Goal: Task Accomplishment & Management: Complete application form

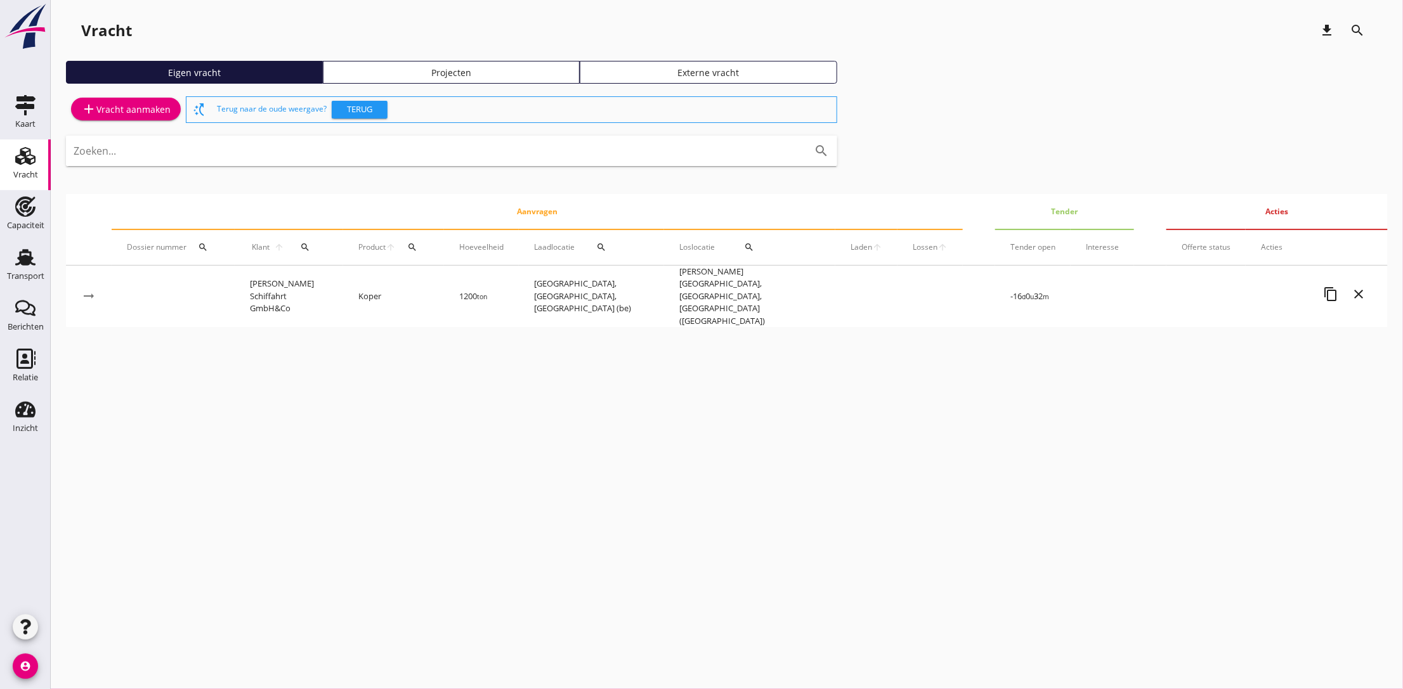
click at [128, 110] on div "add Vracht aanmaken" at bounding box center [125, 108] width 89 height 15
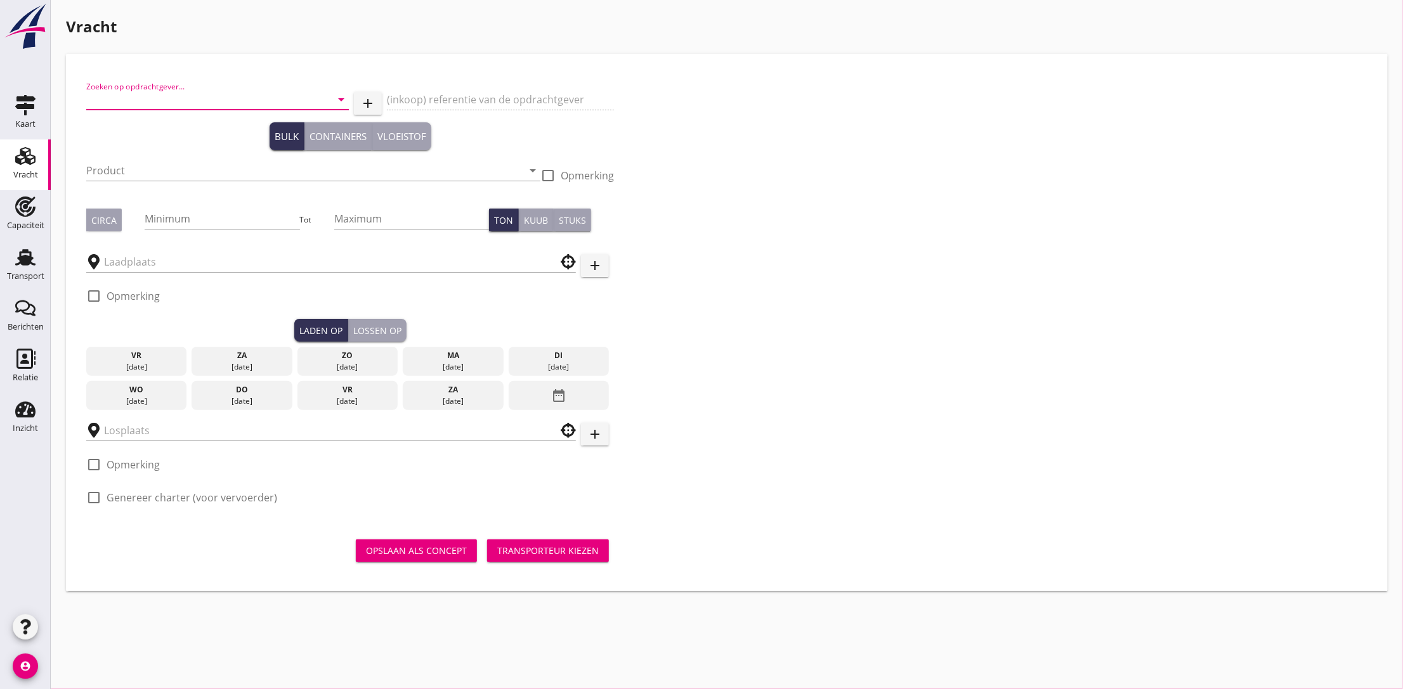
click at [143, 101] on input "Zoeken op opdrachtgever..." at bounding box center [199, 99] width 227 height 20
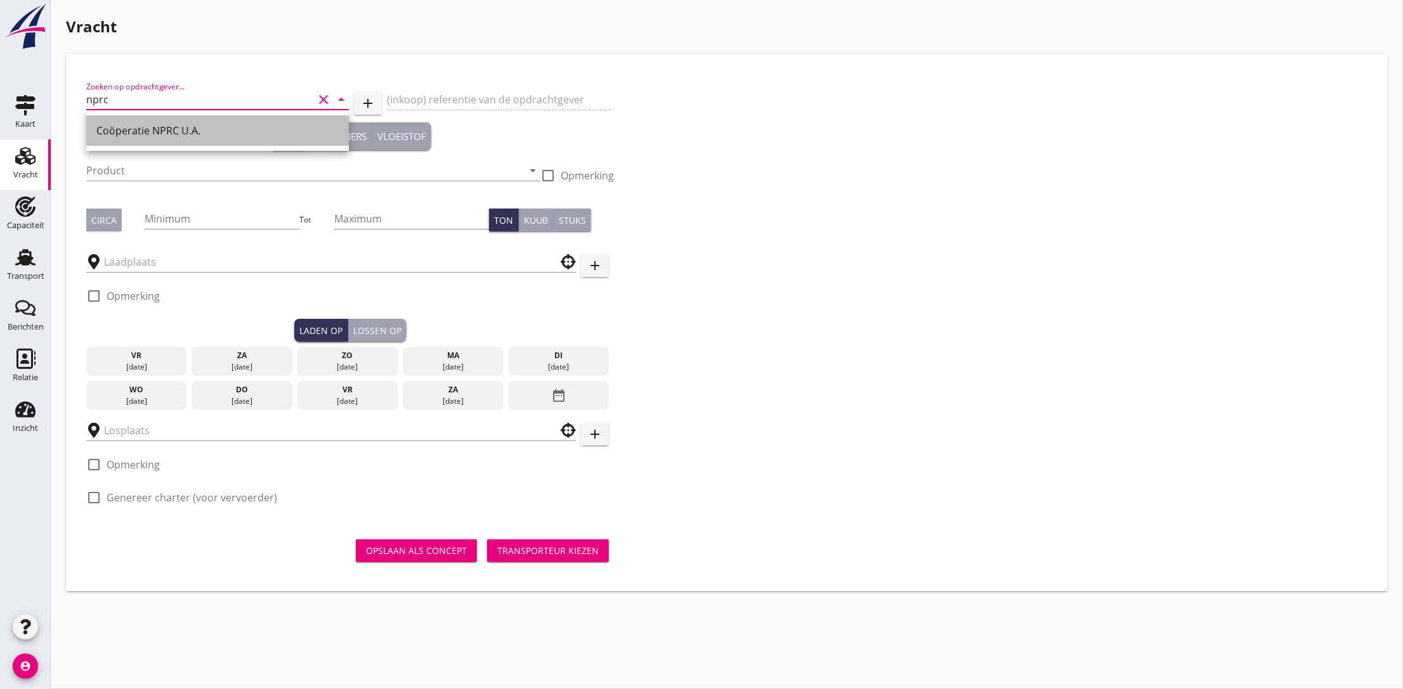
click at [129, 126] on div "Coöperatie NPRC U.A." at bounding box center [217, 130] width 242 height 15
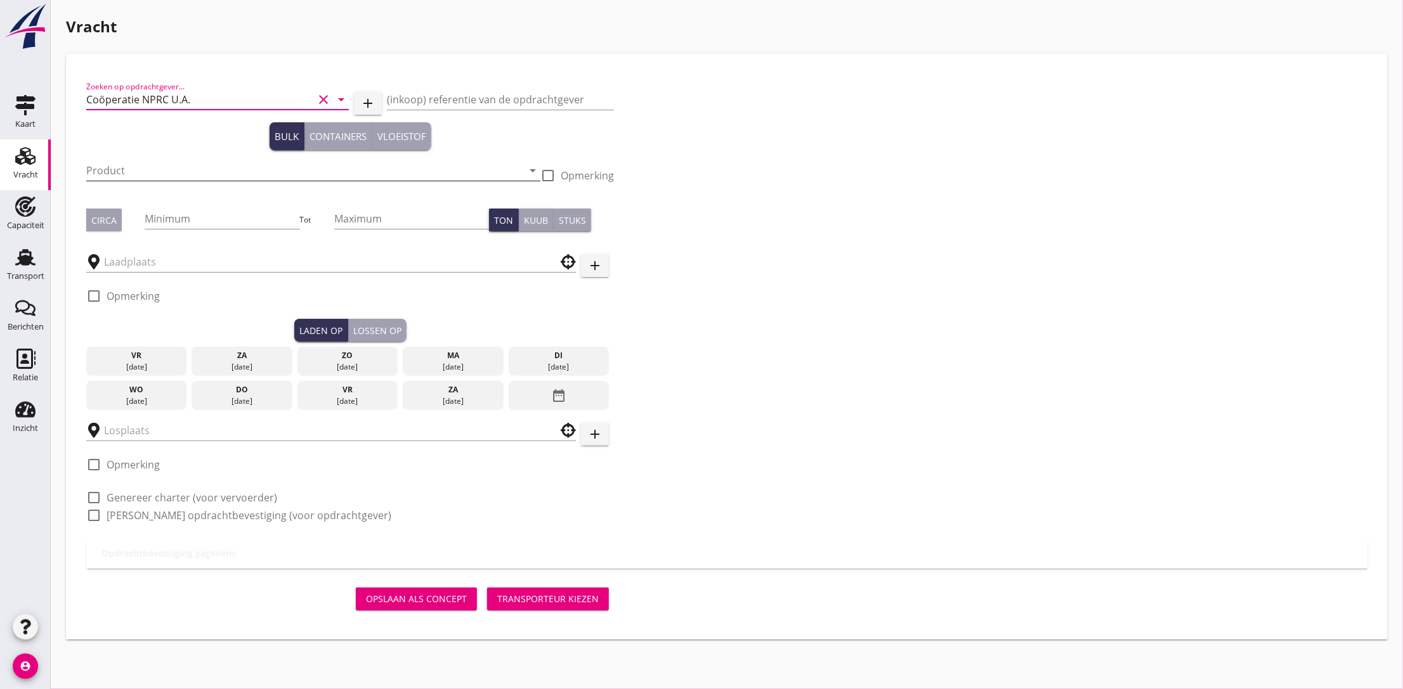
type input "Coöperatie NPRC U.A."
click at [130, 172] on input "Product" at bounding box center [304, 170] width 436 height 20
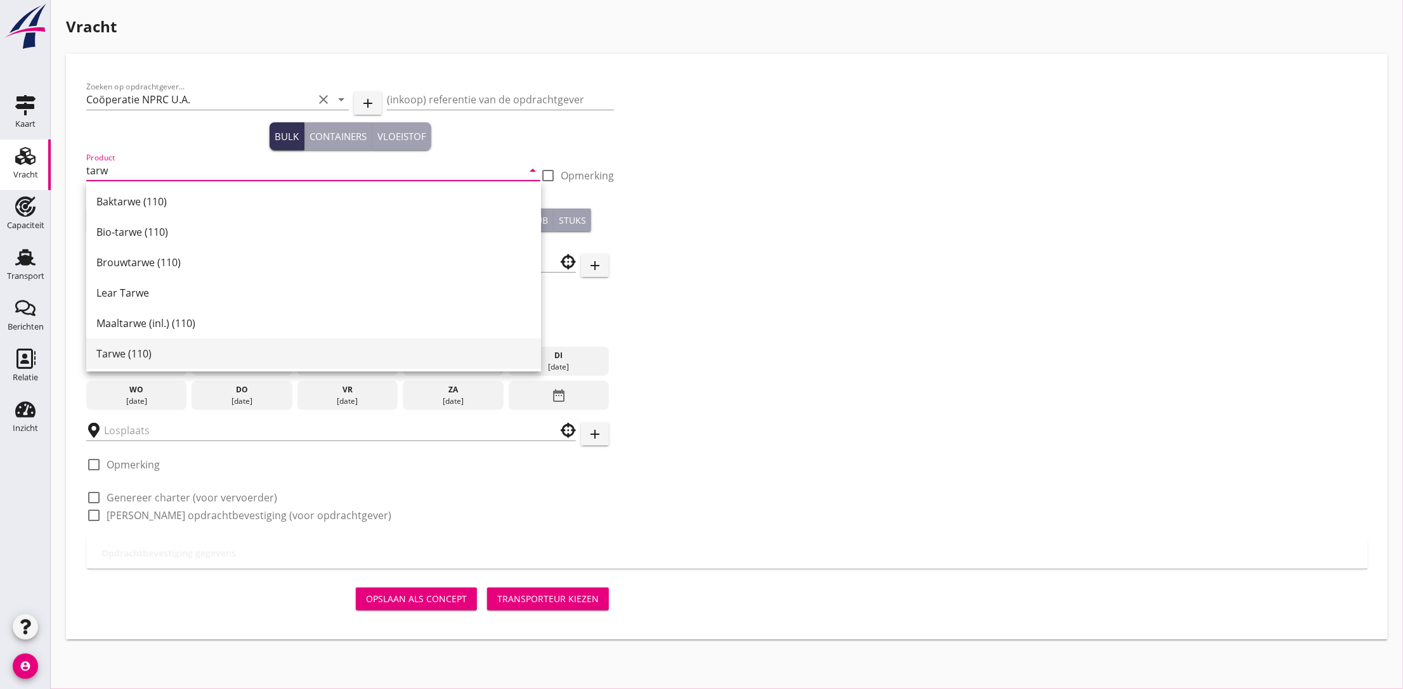
click at [121, 354] on div "Tarwe (110)" at bounding box center [313, 353] width 434 height 15
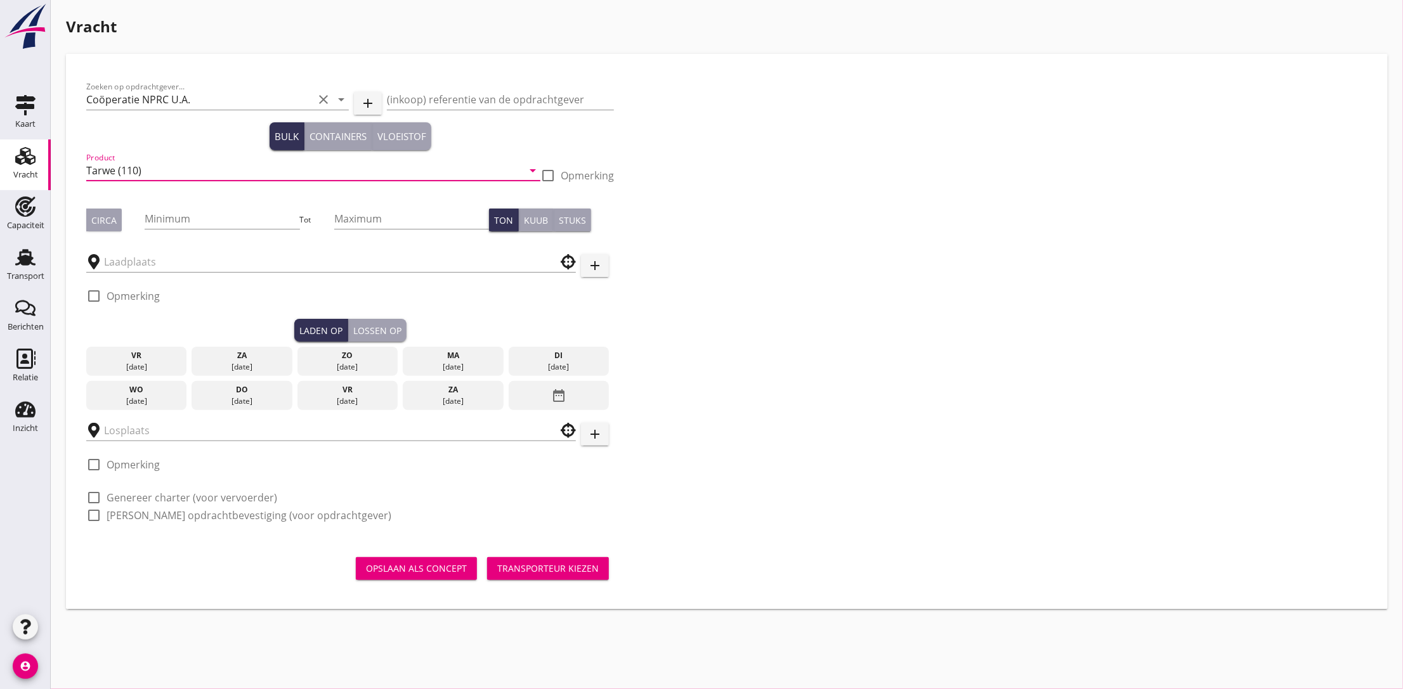
type input "Tarwe (110)"
click at [112, 226] on div "Circa" at bounding box center [103, 220] width 25 height 13
click at [196, 221] on input "Minimum" at bounding box center [222, 219] width 155 height 20
type input "1150"
click at [377, 209] on input "Maximum" at bounding box center [411, 219] width 155 height 20
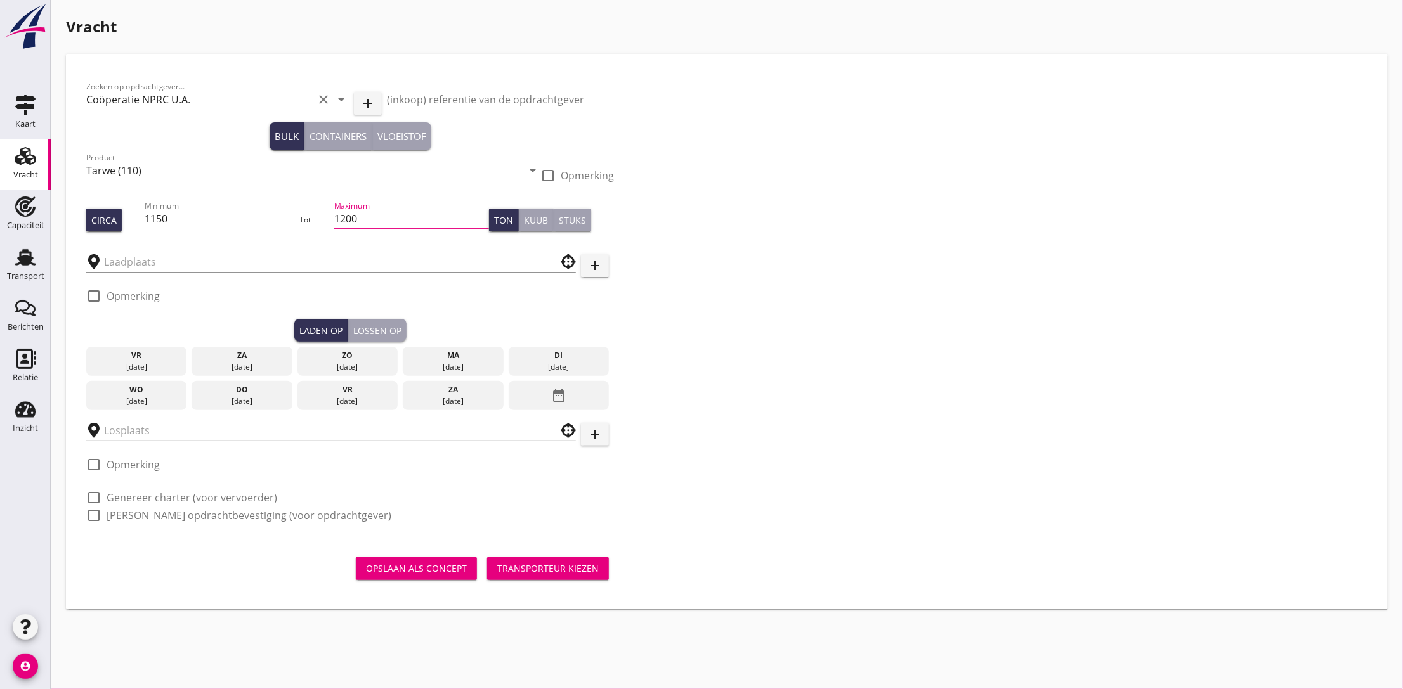
type input "1200"
click at [790, 219] on div "Zoeken op opdrachtgever... Coöperatie NPRC U.A. clear arrow_drop_down add (inko…" at bounding box center [726, 306] width 1291 height 464
click at [124, 263] on input "text" at bounding box center [322, 262] width 436 height 20
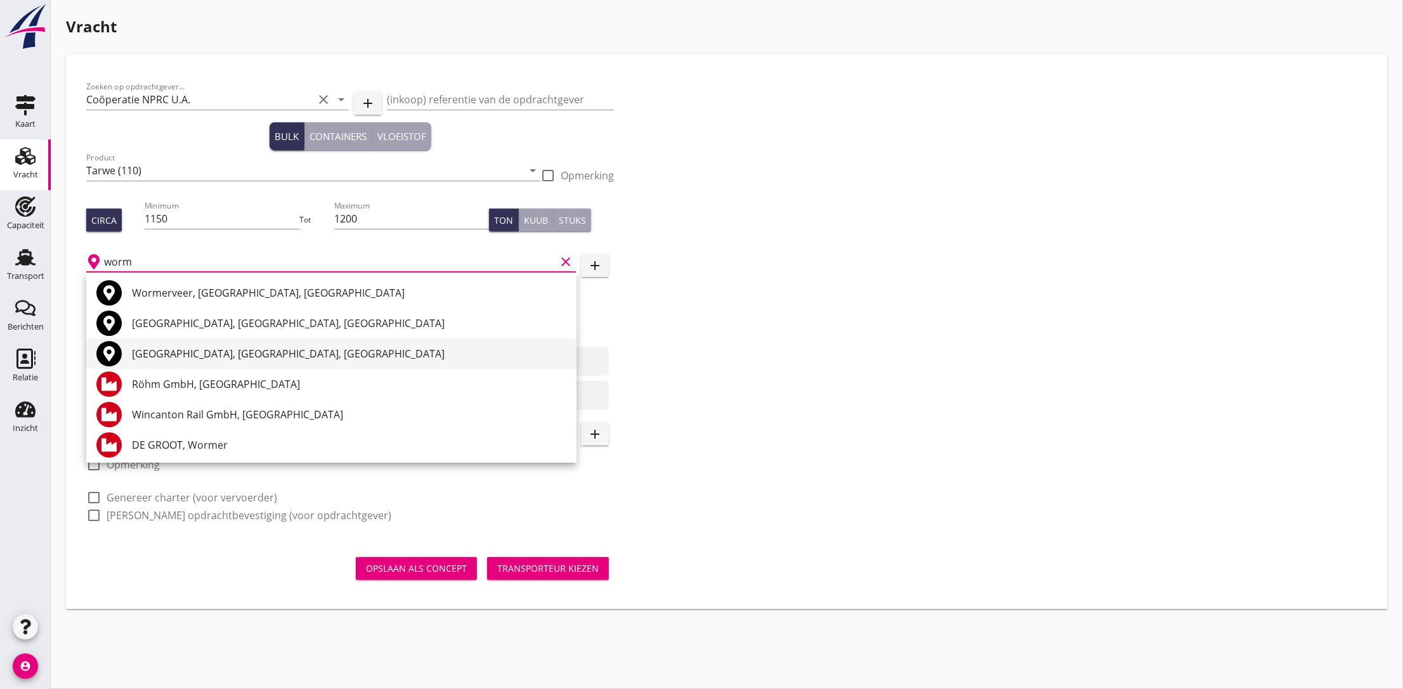
click at [162, 352] on div "[GEOGRAPHIC_DATA], [GEOGRAPHIC_DATA], [GEOGRAPHIC_DATA]" at bounding box center [349, 353] width 434 height 15
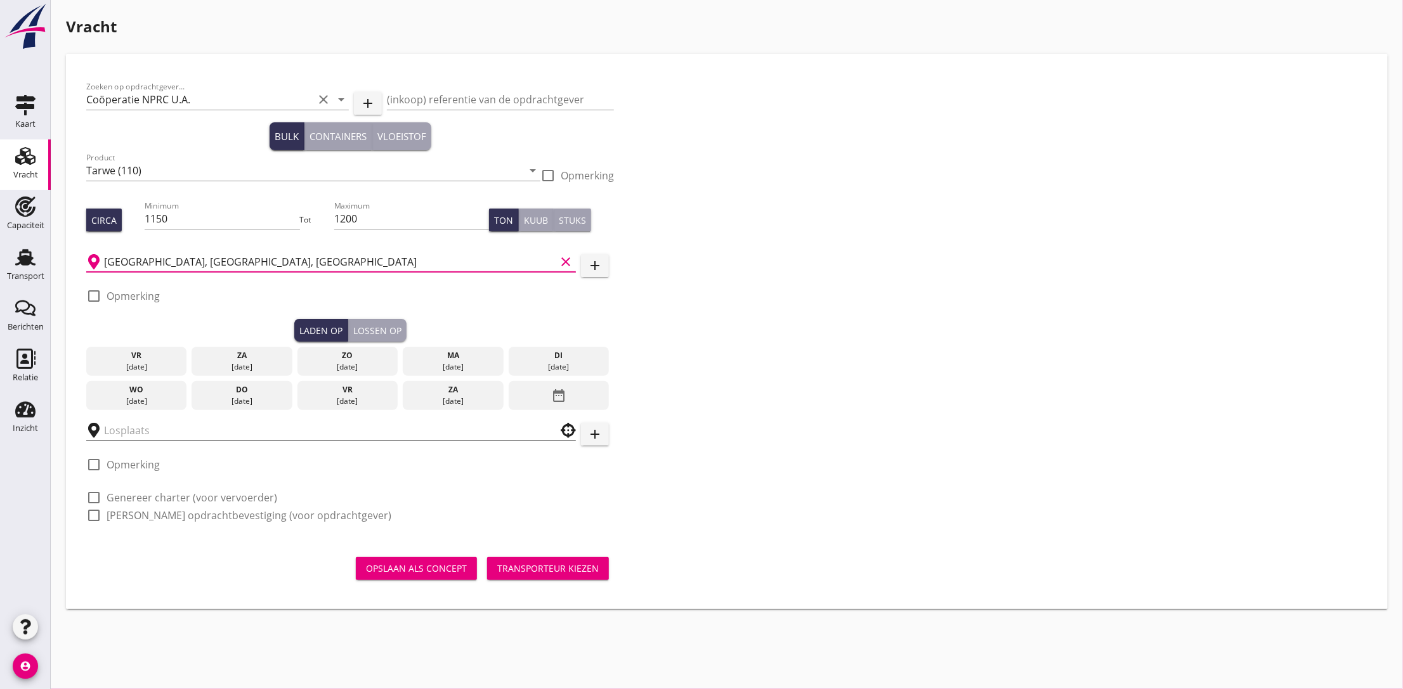
type input "[GEOGRAPHIC_DATA], [GEOGRAPHIC_DATA], [GEOGRAPHIC_DATA]"
click at [131, 436] on input "text" at bounding box center [322, 431] width 436 height 20
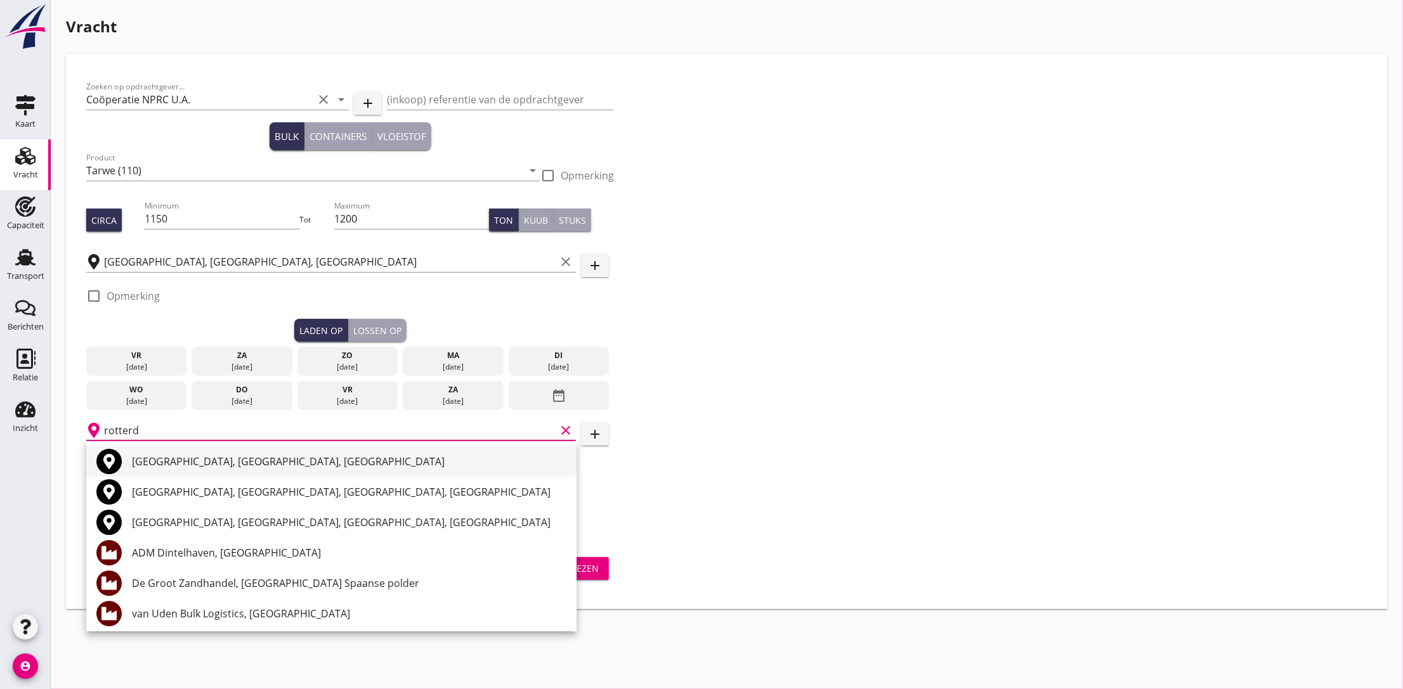
click at [164, 455] on div "[GEOGRAPHIC_DATA], [GEOGRAPHIC_DATA], [GEOGRAPHIC_DATA]" at bounding box center [349, 461] width 434 height 15
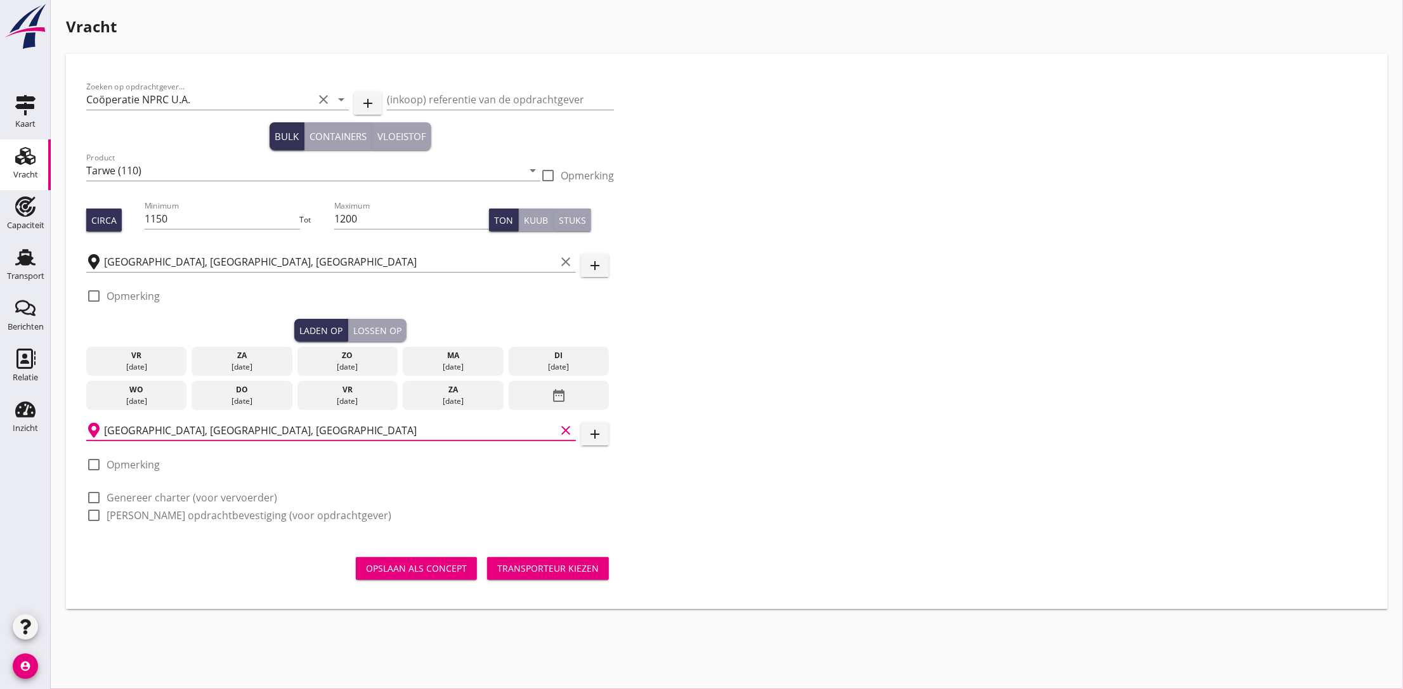
type input "[GEOGRAPHIC_DATA], [GEOGRAPHIC_DATA], [GEOGRAPHIC_DATA]"
click at [122, 470] on label "Opmerking" at bounding box center [133, 465] width 53 height 13
checkbox input "true"
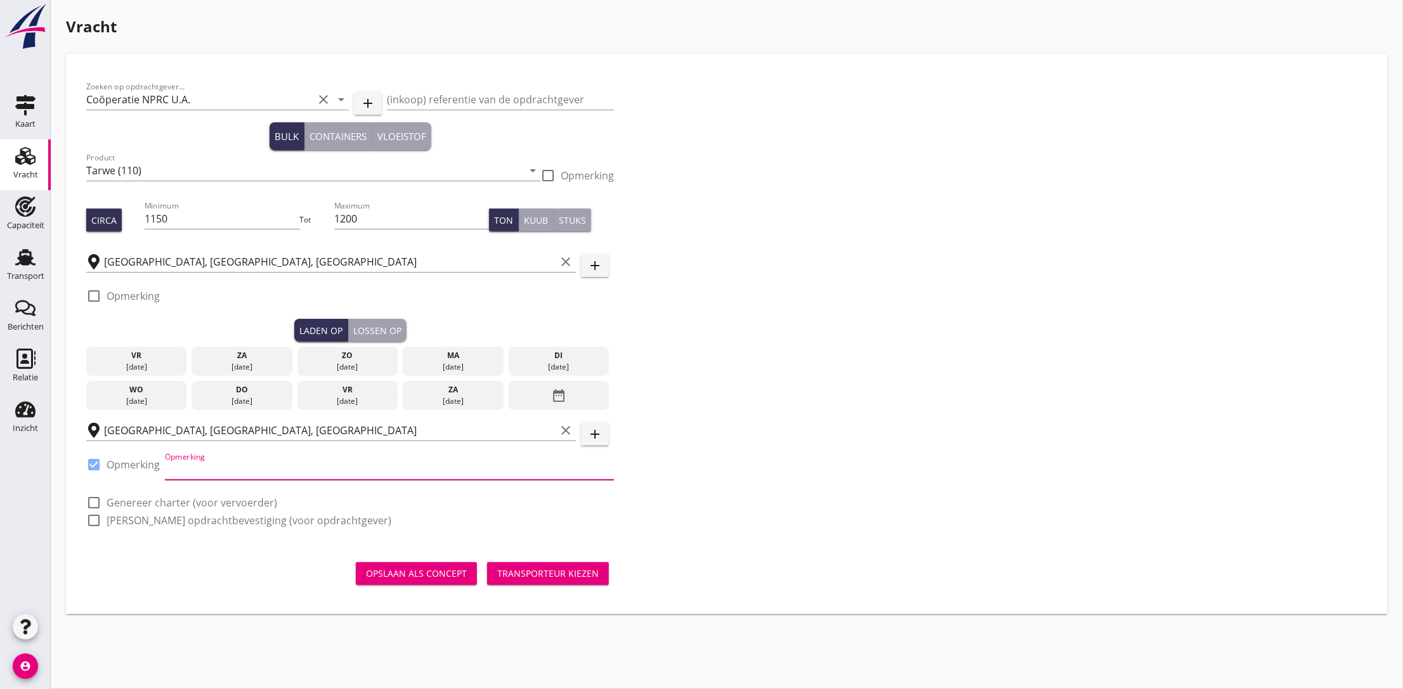
click at [207, 472] on input "Opmerking" at bounding box center [389, 470] width 449 height 20
paste input "[GEOGRAPHIC_DATA]"
type input "[GEOGRAPHIC_DATA]"
click at [550, 366] on div "[DATE]" at bounding box center [559, 367] width 95 height 11
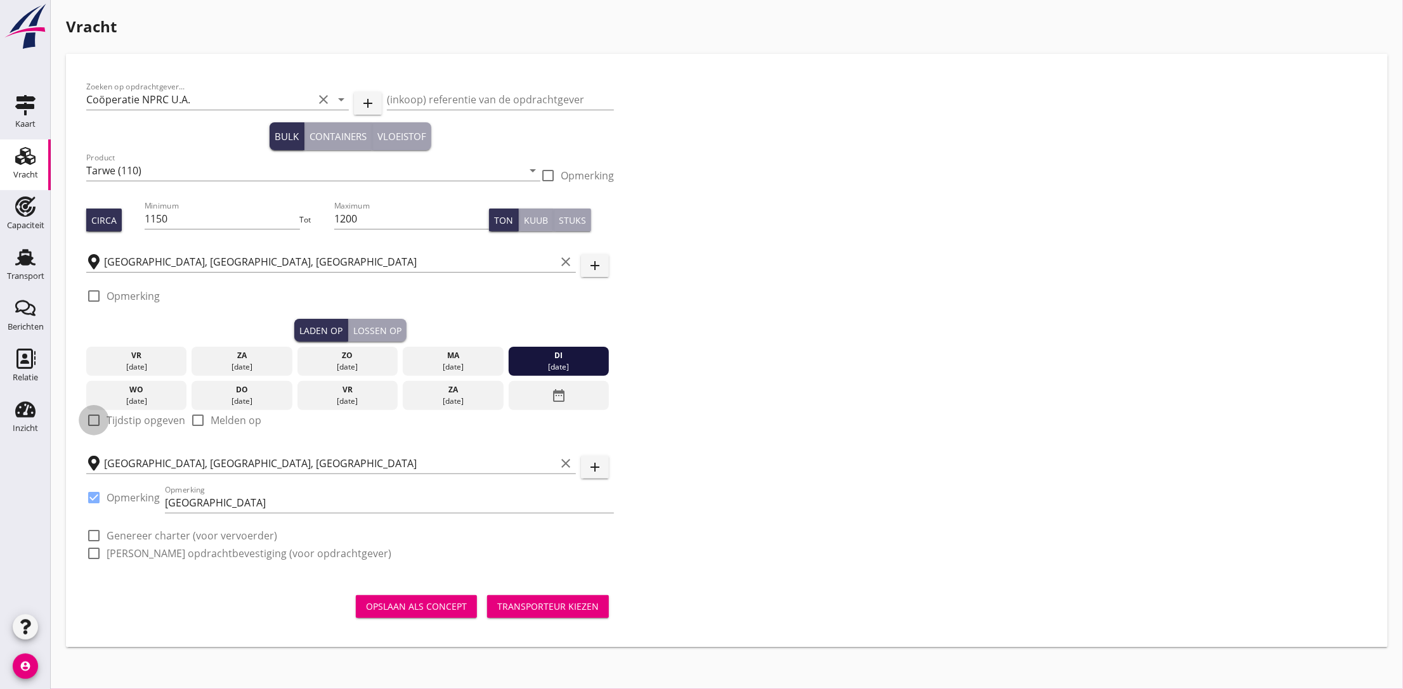
click at [100, 428] on div at bounding box center [94, 421] width 22 height 22
checkbox input "true"
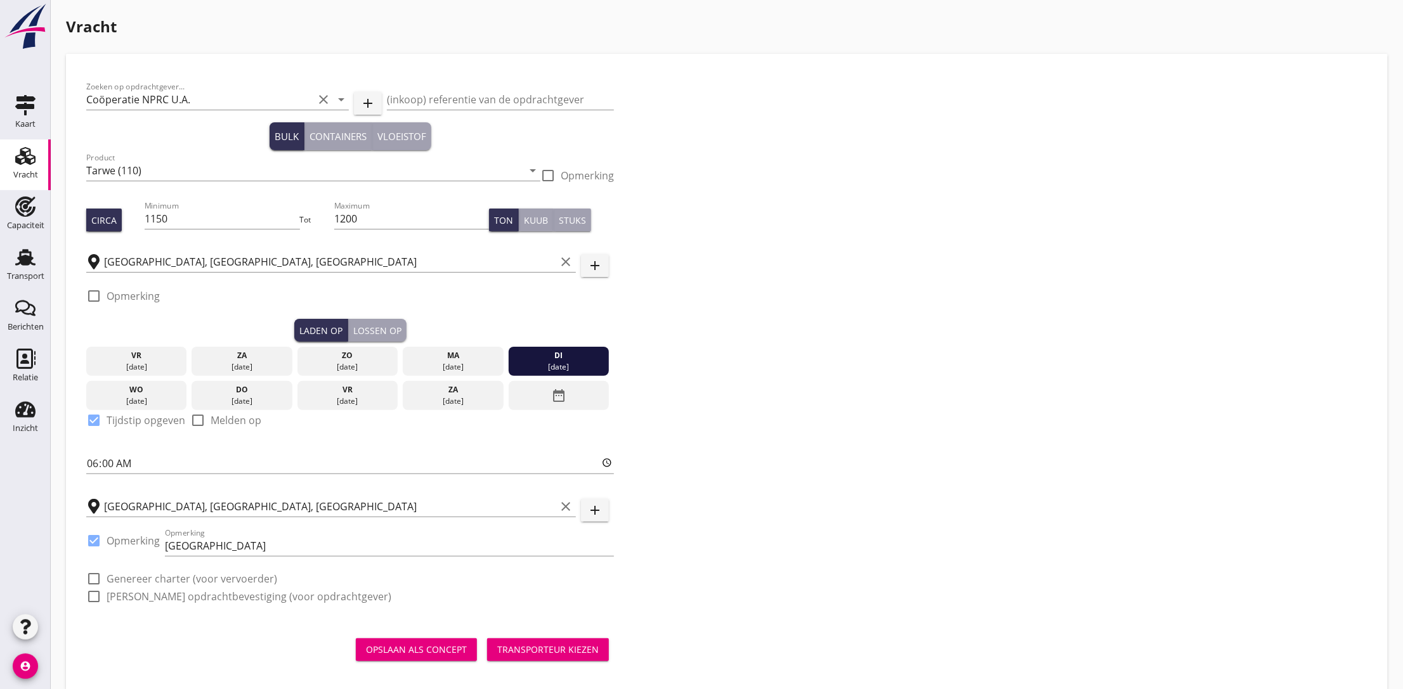
click at [96, 582] on div at bounding box center [94, 579] width 22 height 22
checkbox input "true"
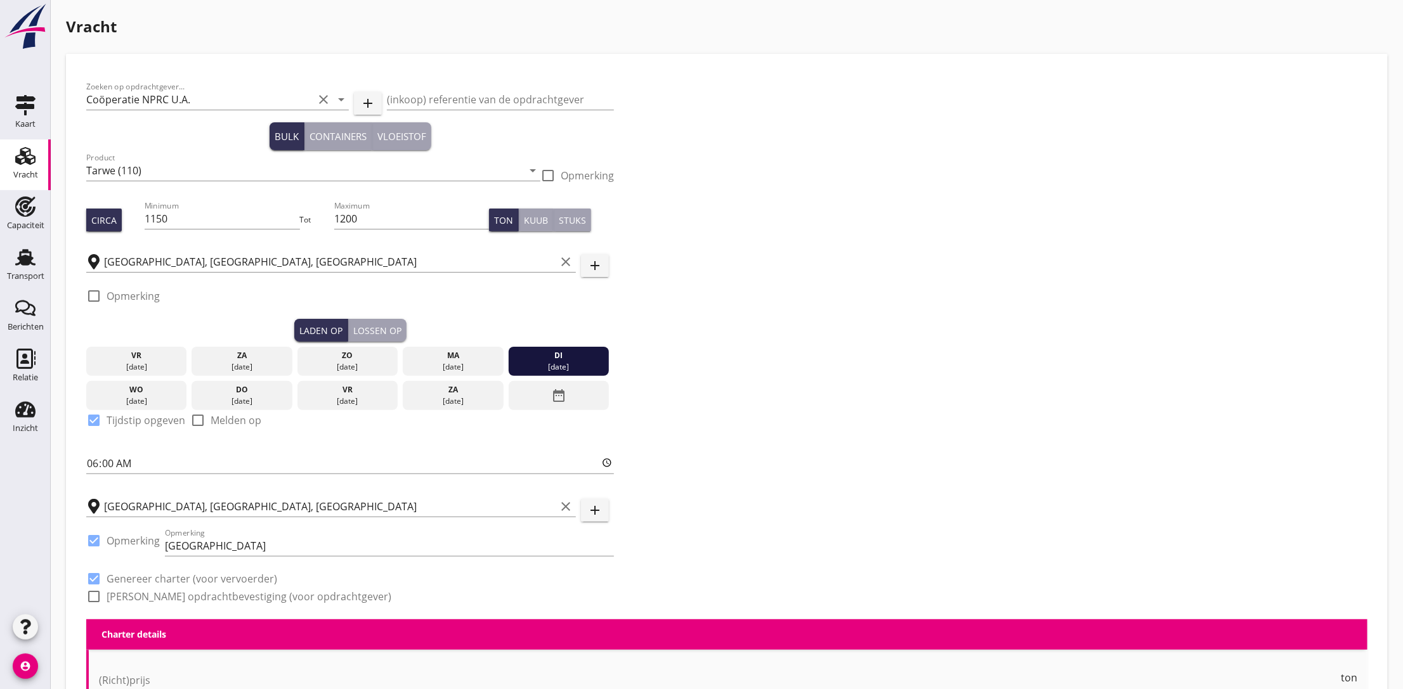
click at [96, 597] on div at bounding box center [94, 597] width 22 height 22
checkbox input "true"
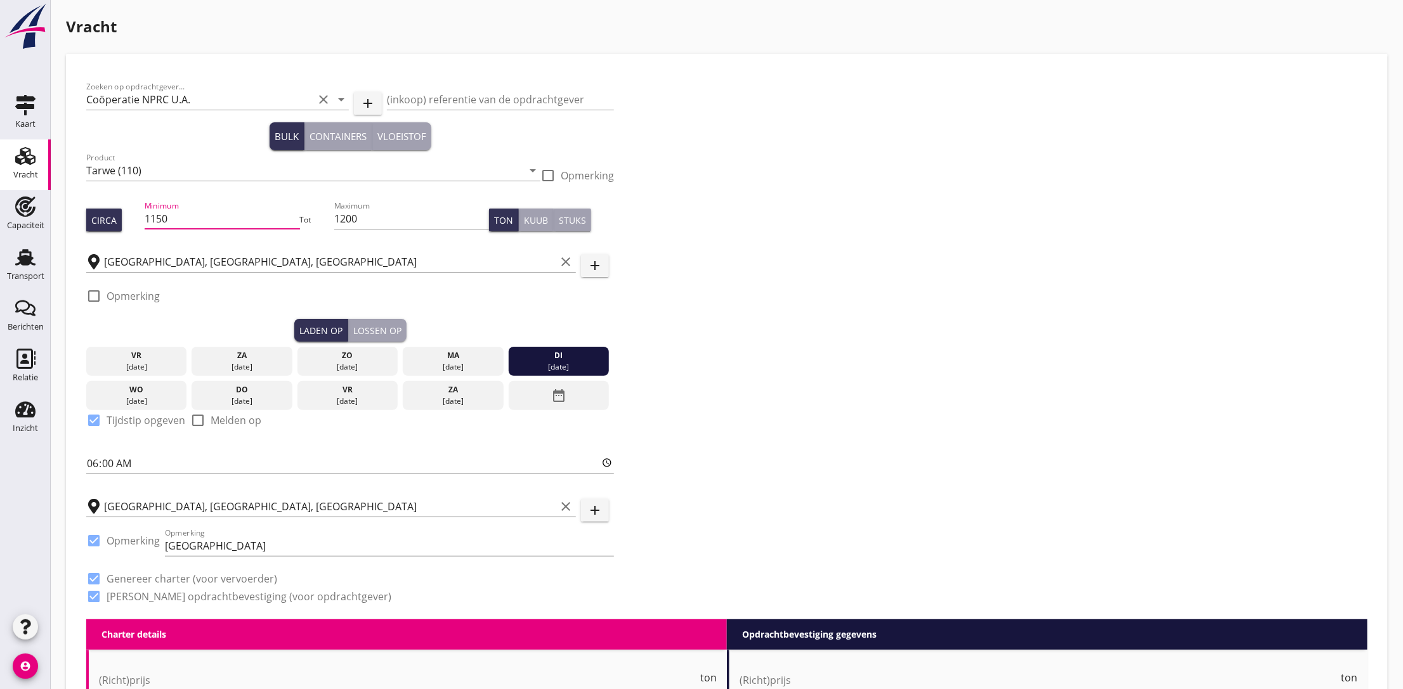
drag, startPoint x: 172, startPoint y: 218, endPoint x: 141, endPoint y: 218, distance: 30.4
click at [141, 218] on div "Circa Minimum 1150 Tot Maximum 1200 Ton Kuub Stuks" at bounding box center [350, 220] width 528 height 43
type input "1050"
click at [826, 249] on div "Zoeken op opdrachtgever... Coöperatie NPRC U.A. clear arrow_drop_down add (inko…" at bounding box center [726, 346] width 1291 height 545
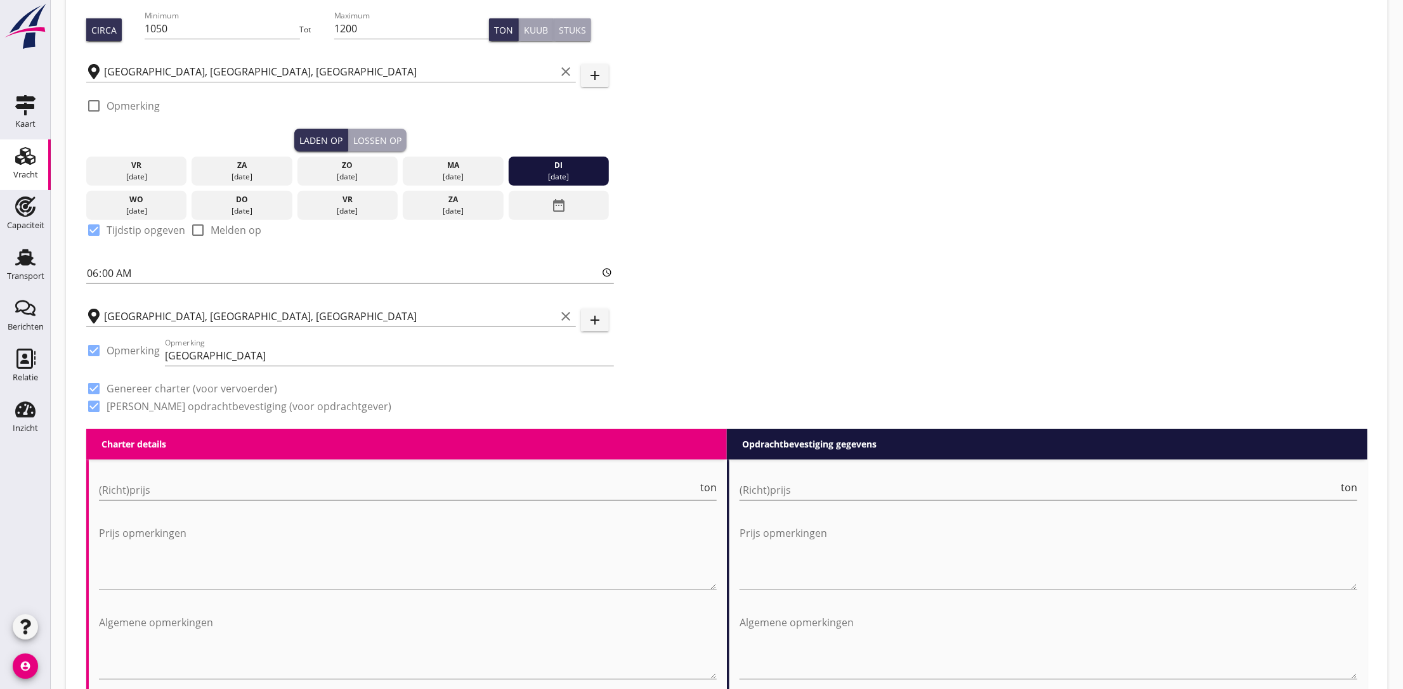
scroll to position [381, 0]
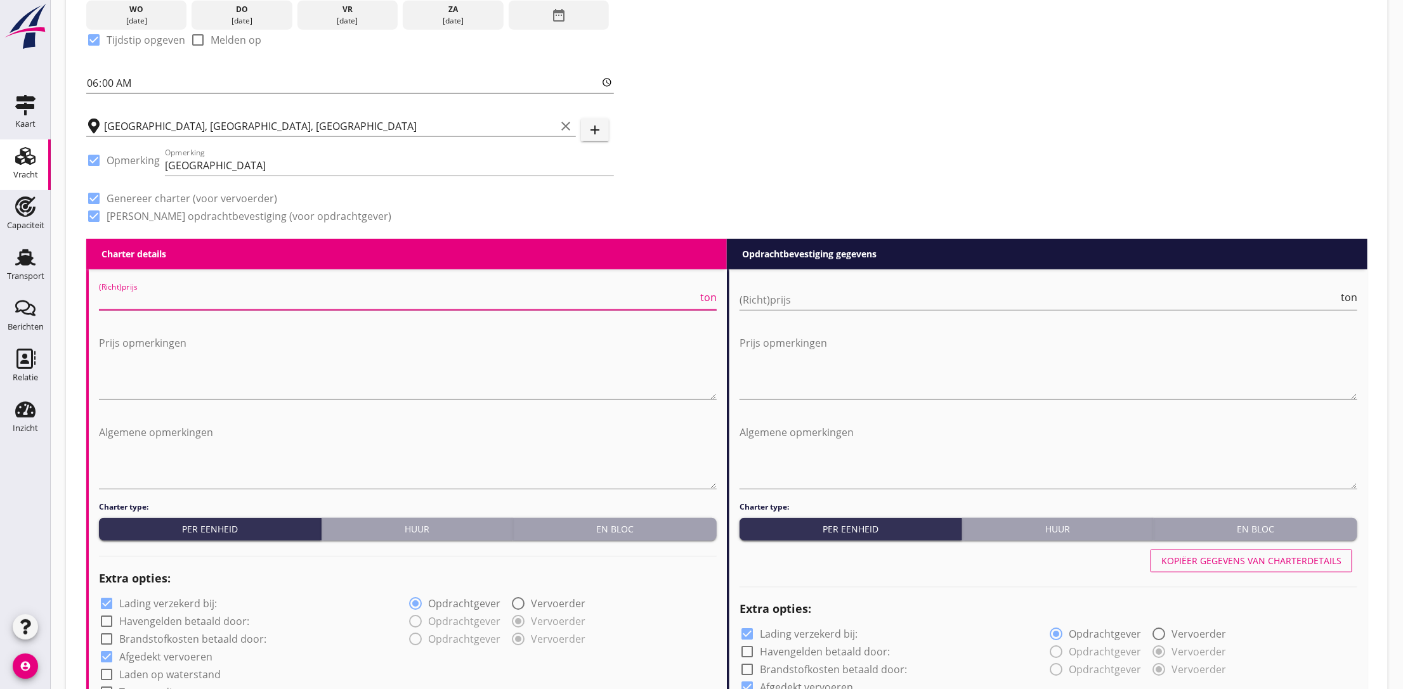
click at [204, 303] on input "(Richt)prijs" at bounding box center [398, 300] width 599 height 20
type input "14"
type input "14.5"
click at [773, 296] on input "(Richt)prijs" at bounding box center [1039, 300] width 599 height 20
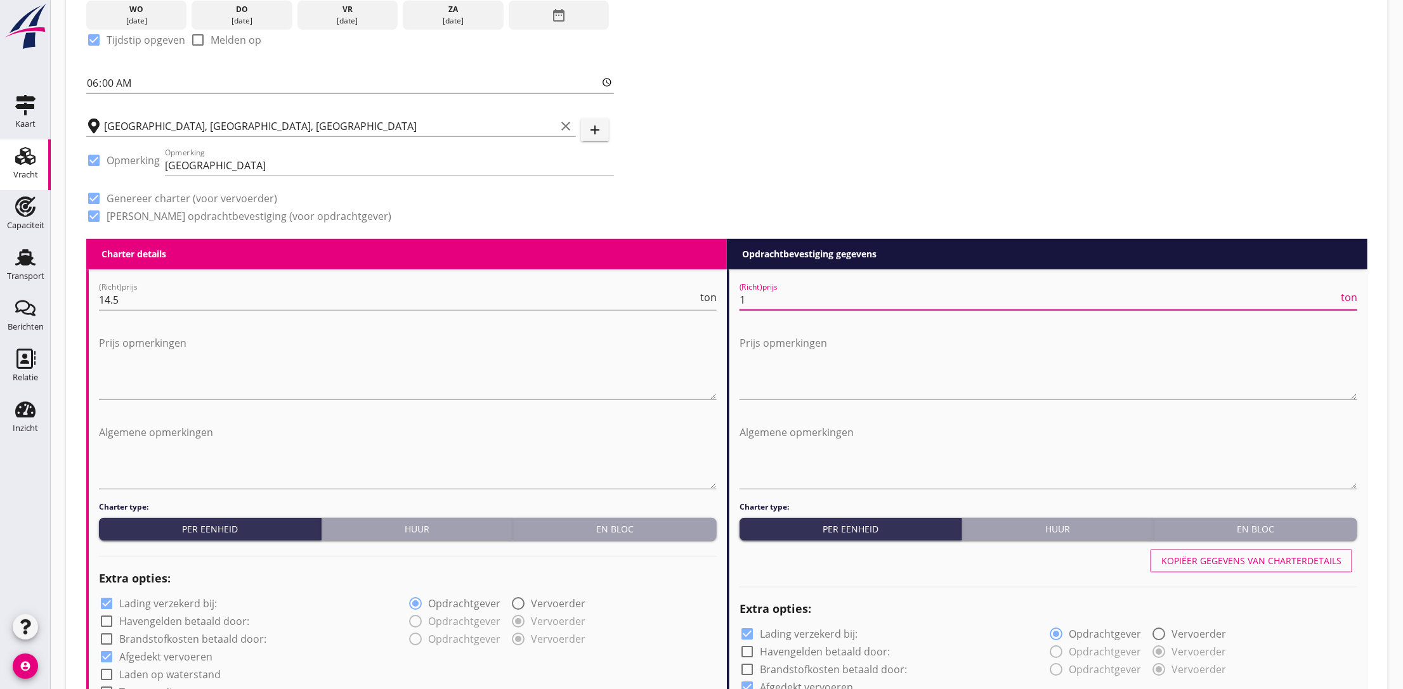
type input "14"
type input "14.5"
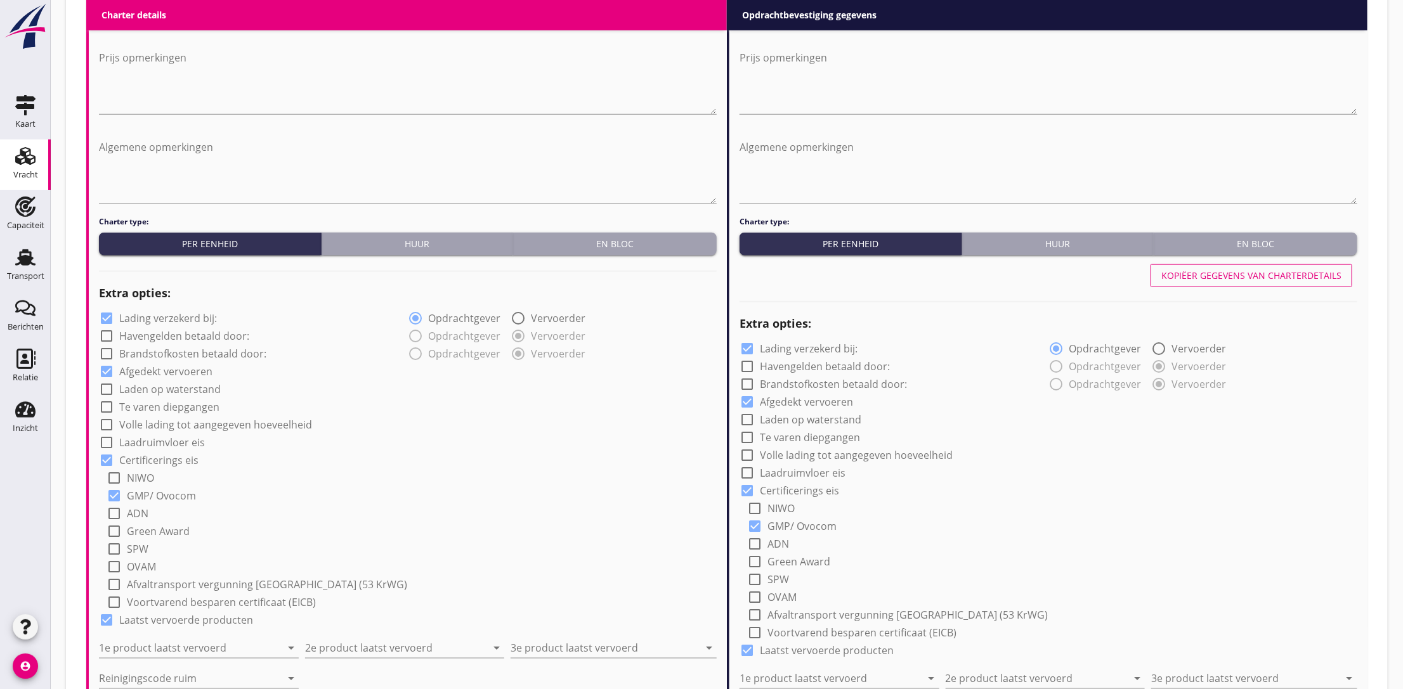
scroll to position [856, 0]
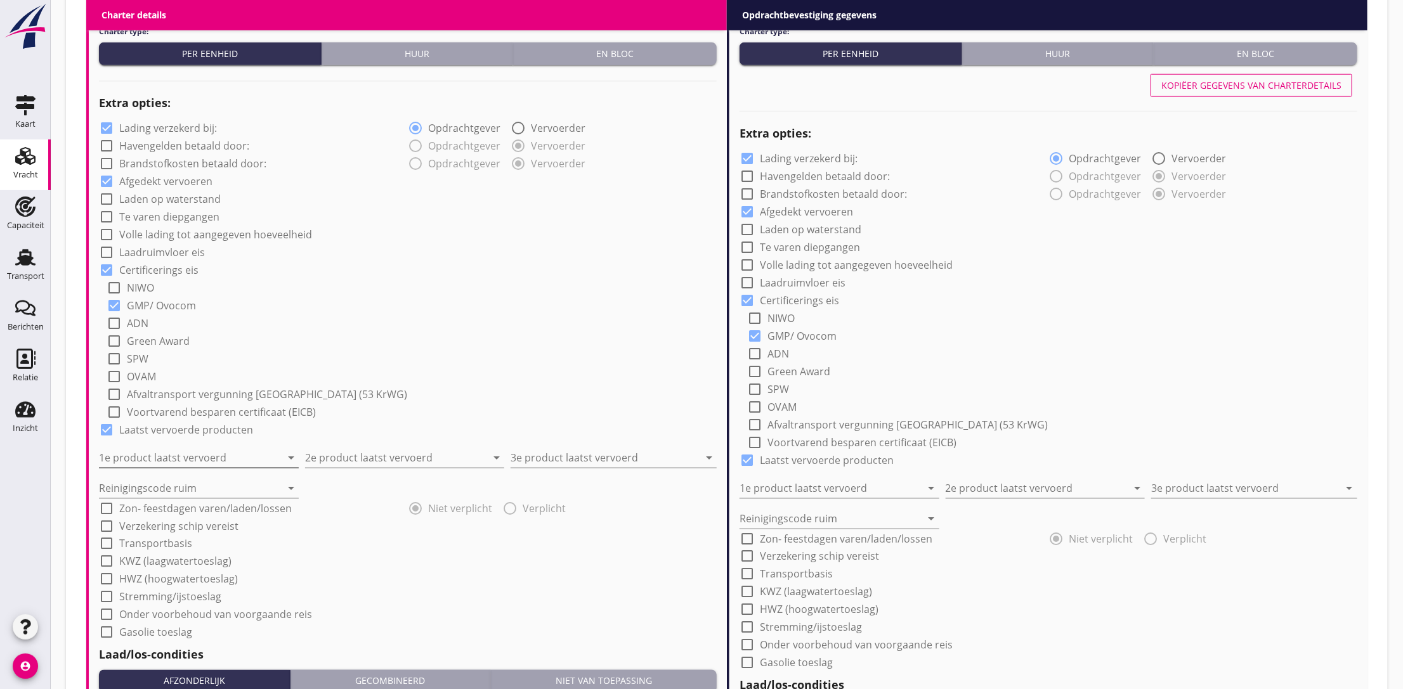
click at [200, 462] on input "1e product laatst vervoerd" at bounding box center [190, 458] width 182 height 20
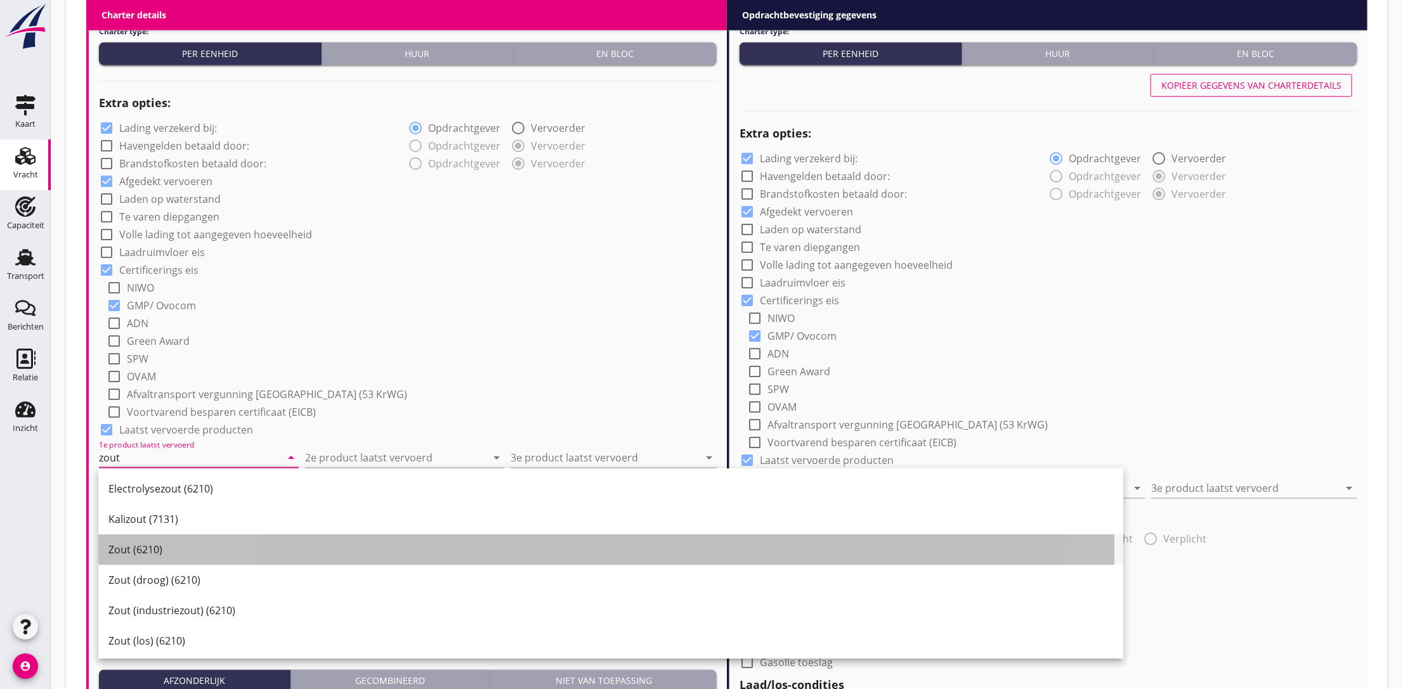
click at [148, 556] on div "Zout (6210)" at bounding box center [610, 549] width 1005 height 15
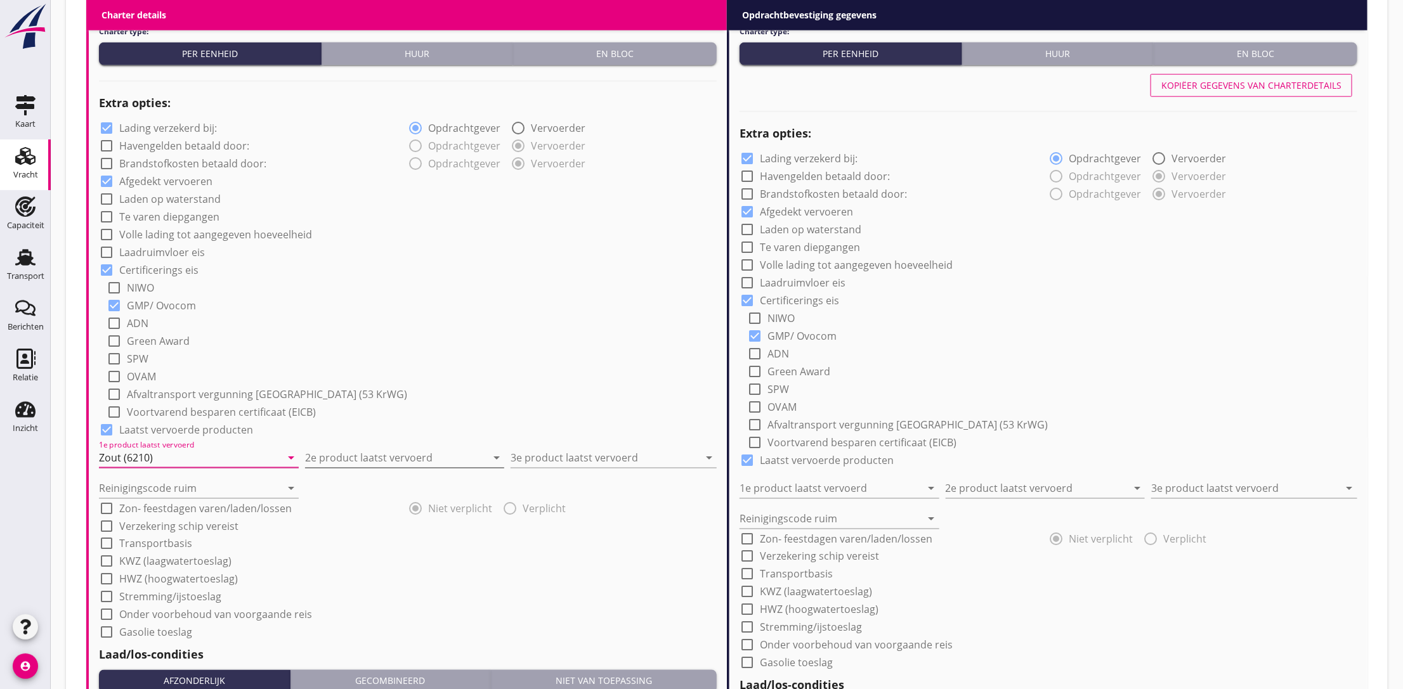
type input "Zout (6210)"
click at [356, 463] on input "2e product laatst vervoerd" at bounding box center [396, 458] width 182 height 20
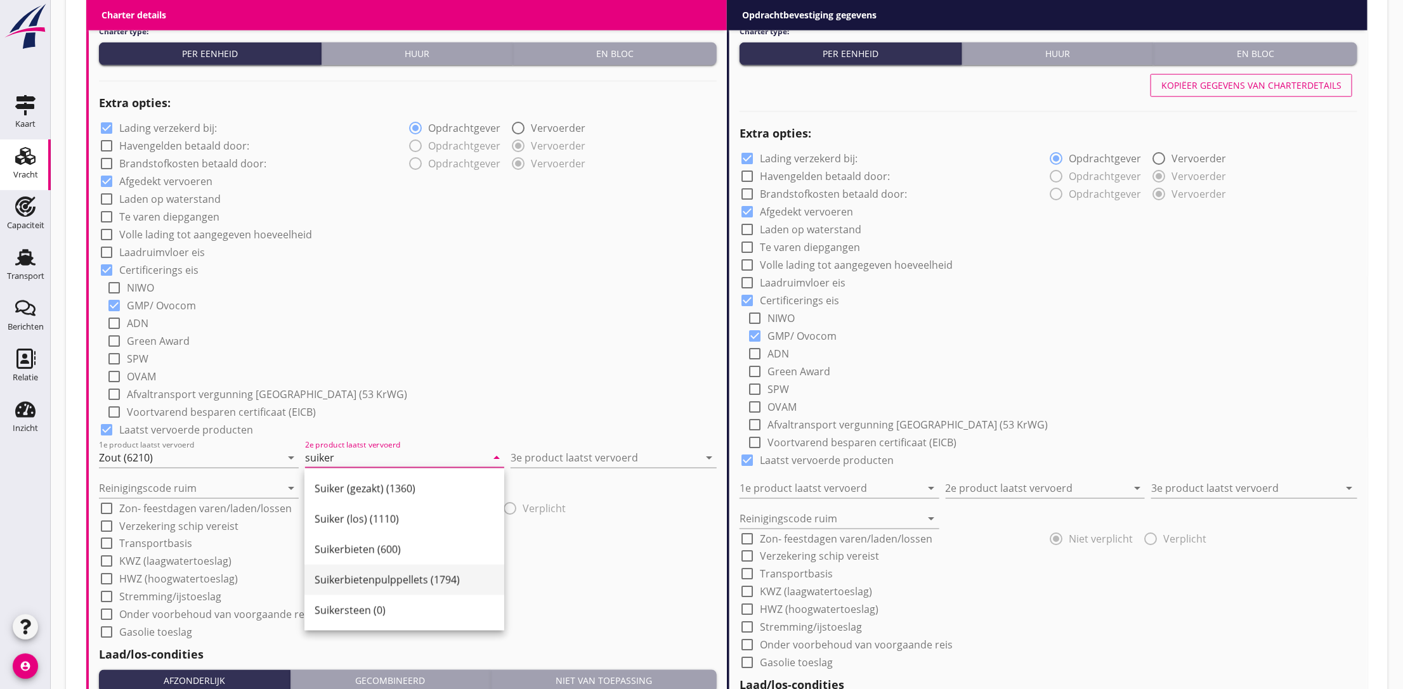
click at [377, 573] on div "Suikerbietenpulppellets (1794)" at bounding box center [405, 580] width 180 height 15
type input "Suikerbietenpulppellets (1794)"
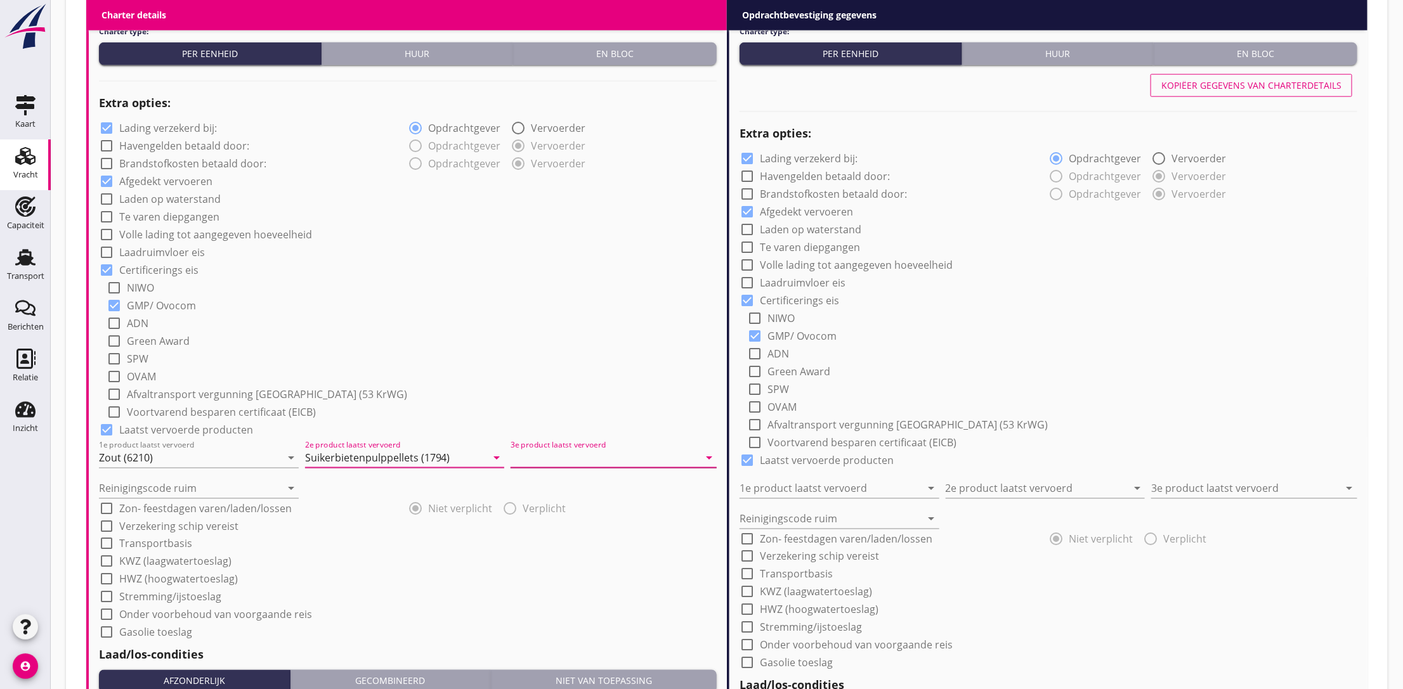
click at [556, 461] on input "3e product laatst vervoerd" at bounding box center [605, 458] width 188 height 20
click at [577, 484] on div "Raapschroot (1720)" at bounding box center [614, 488] width 186 height 15
type input "Raapschroot (1720)"
click at [134, 490] on input "Reinigingscode ruim" at bounding box center [190, 488] width 182 height 20
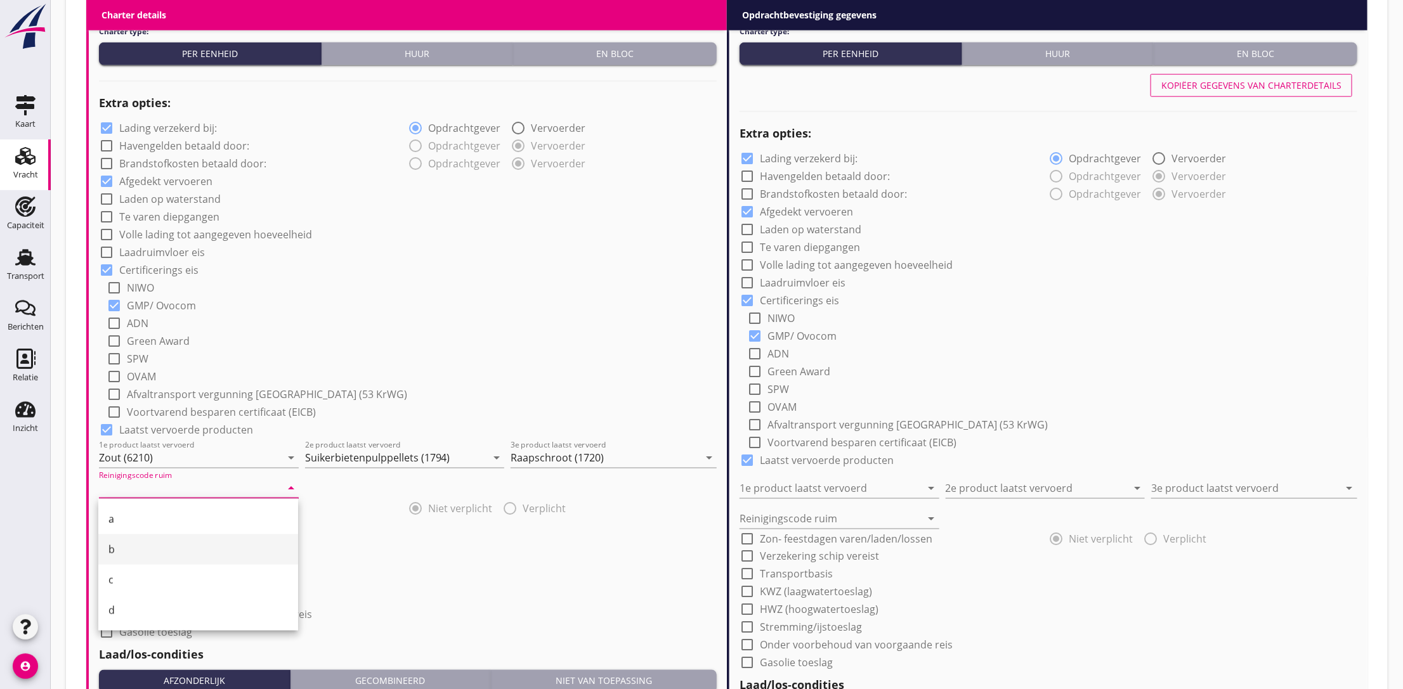
click at [131, 537] on div "b" at bounding box center [198, 550] width 180 height 30
type input "b"
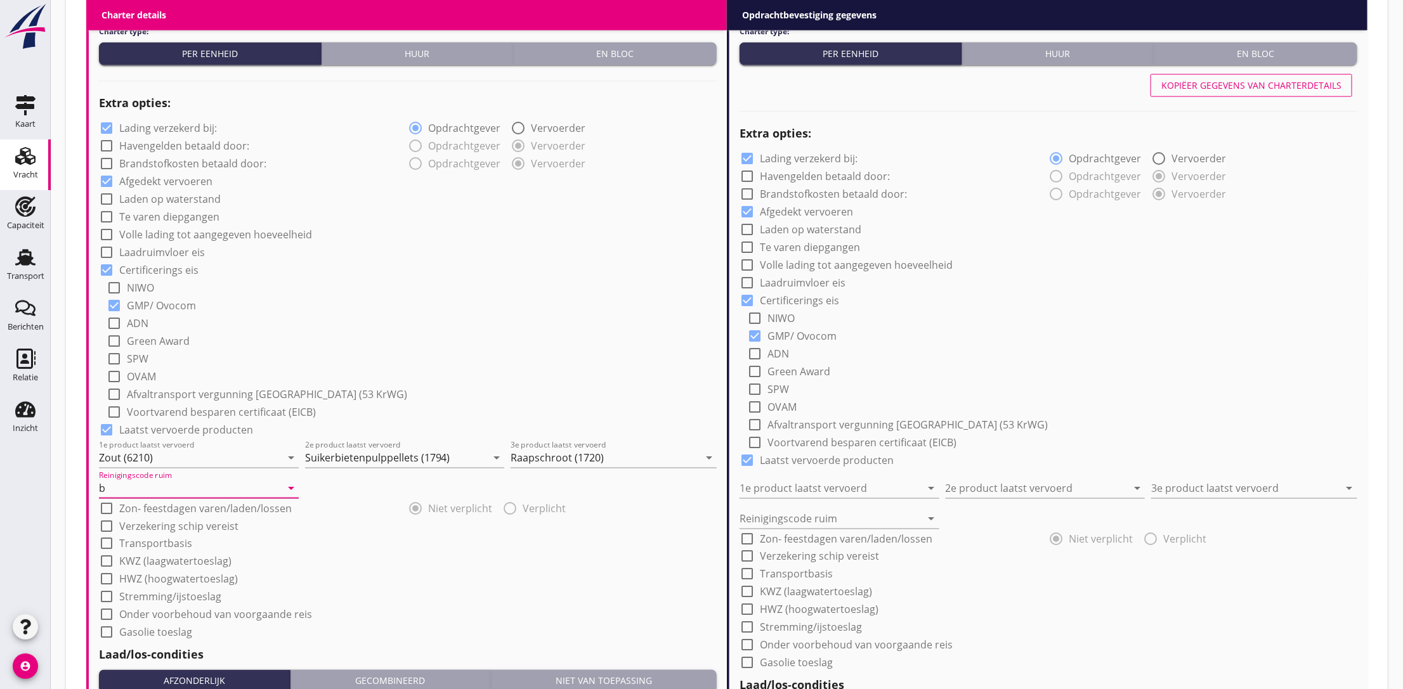
click at [704, 269] on div "check_box Certificerings eis" at bounding box center [408, 269] width 618 height 18
click at [105, 127] on div at bounding box center [107, 128] width 22 height 22
checkbox input "false"
click at [107, 525] on div at bounding box center [107, 527] width 22 height 22
checkbox input "true"
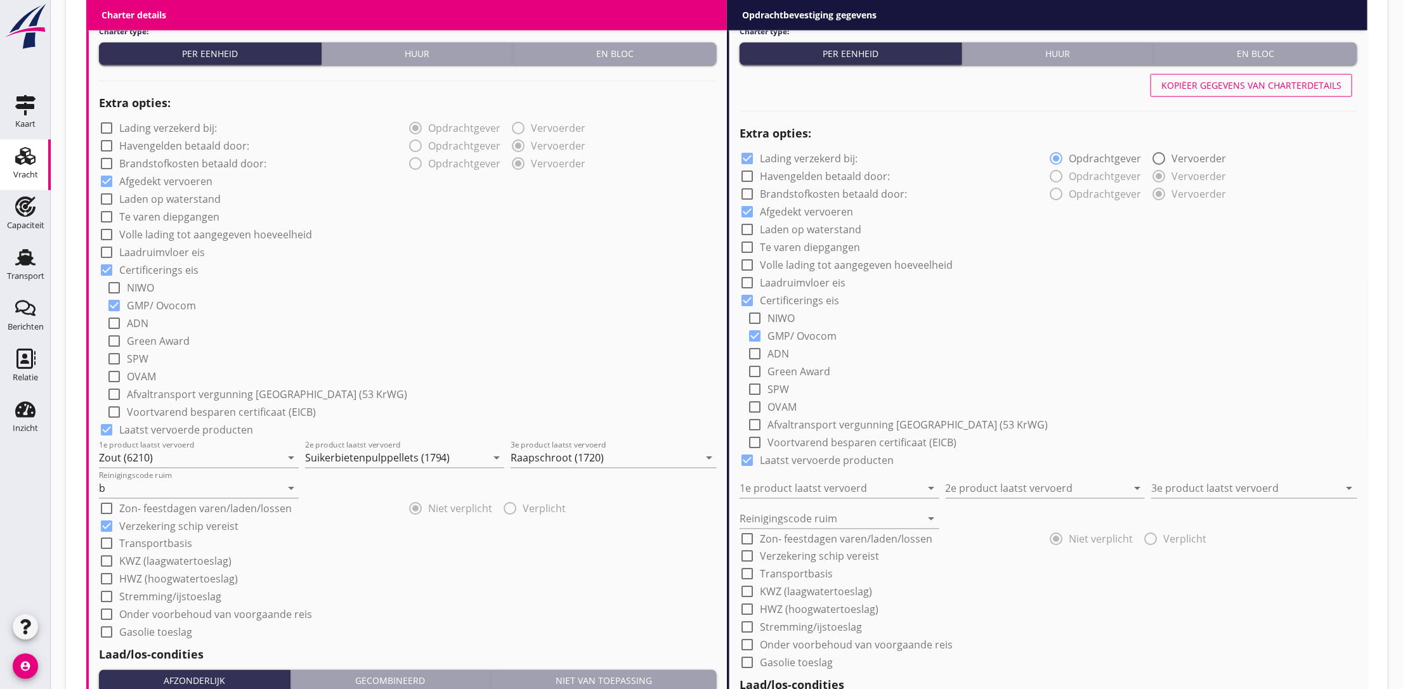
click at [105, 540] on div at bounding box center [107, 544] width 22 height 22
checkbox input "true"
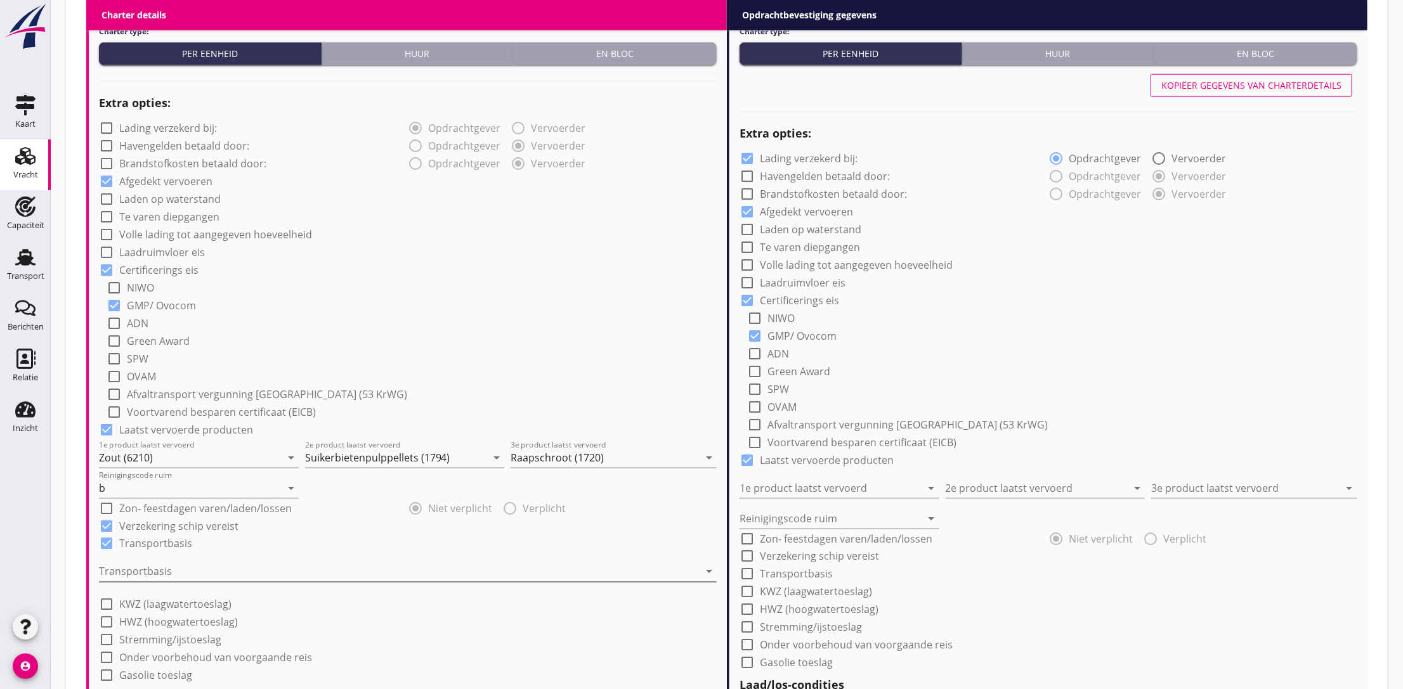
click at [171, 566] on div at bounding box center [399, 572] width 600 height 20
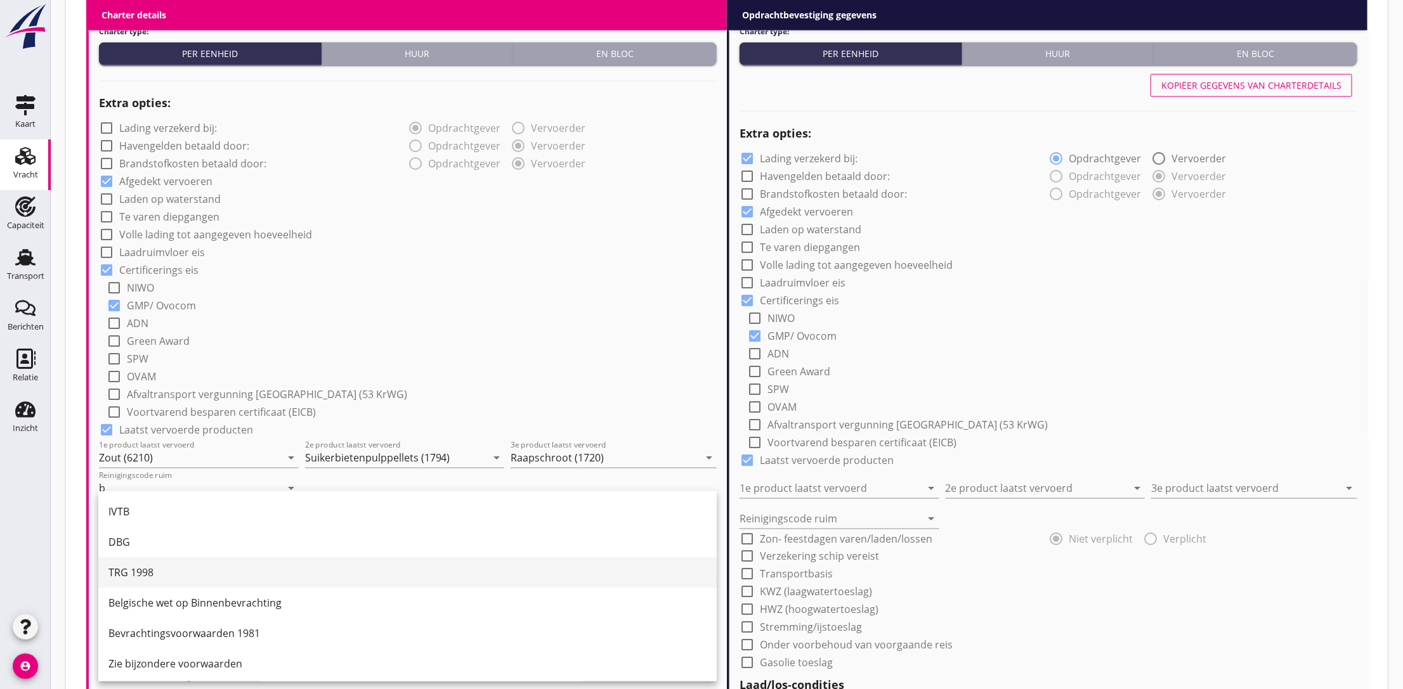
scroll to position [33, 0]
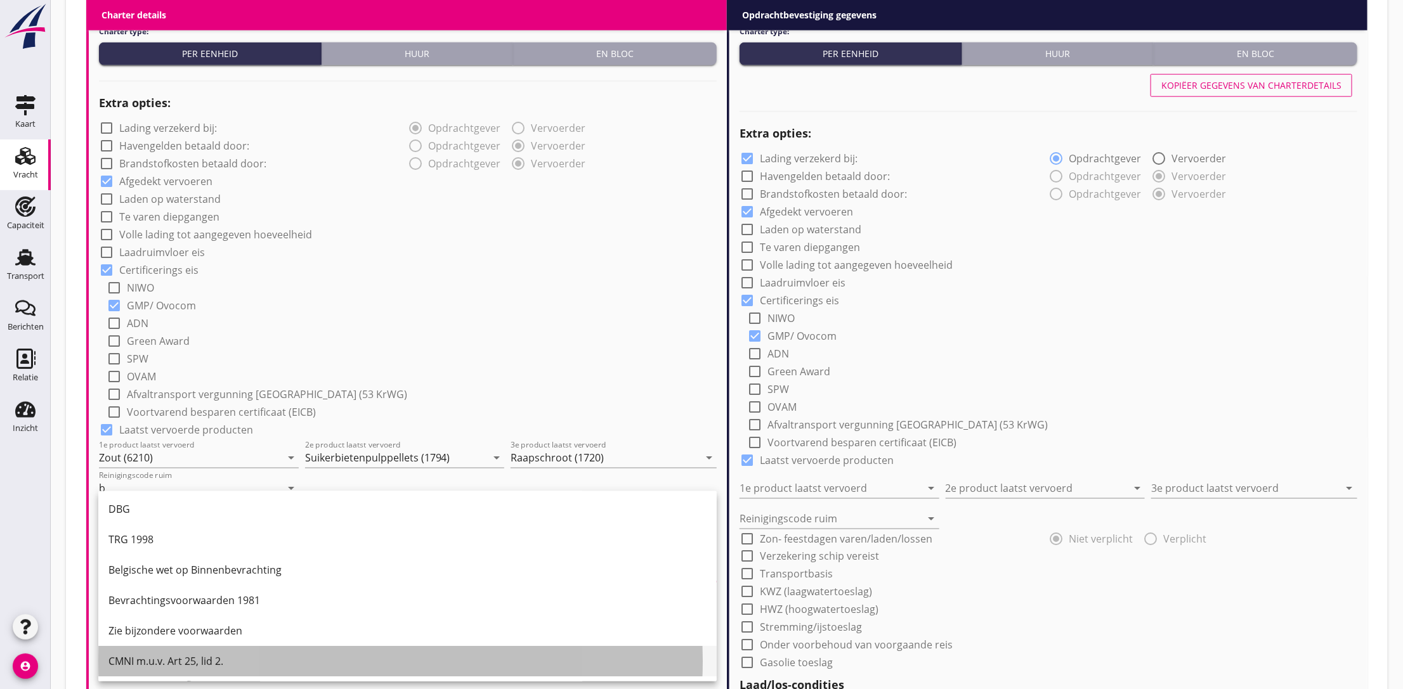
click at [190, 661] on div "CMNI m.u.v. Art 25, lid 2." at bounding box center [407, 661] width 598 height 15
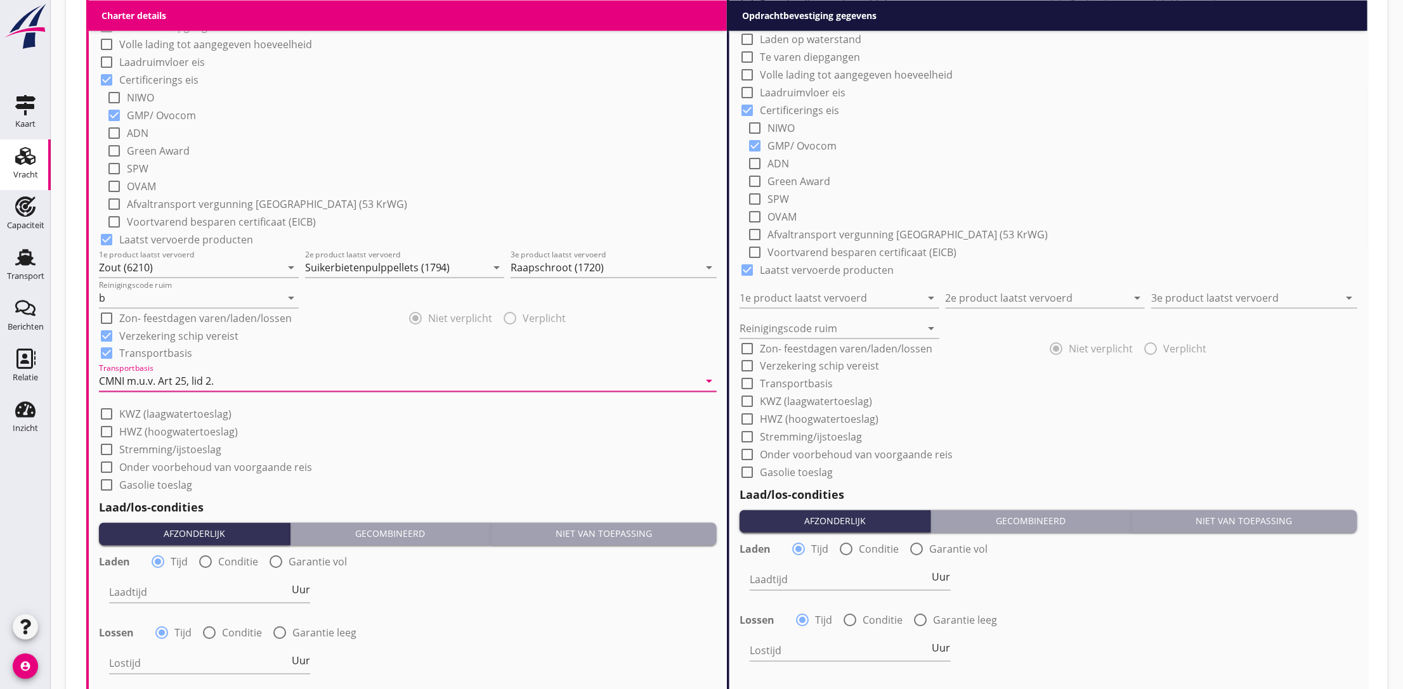
scroll to position [1142, 0]
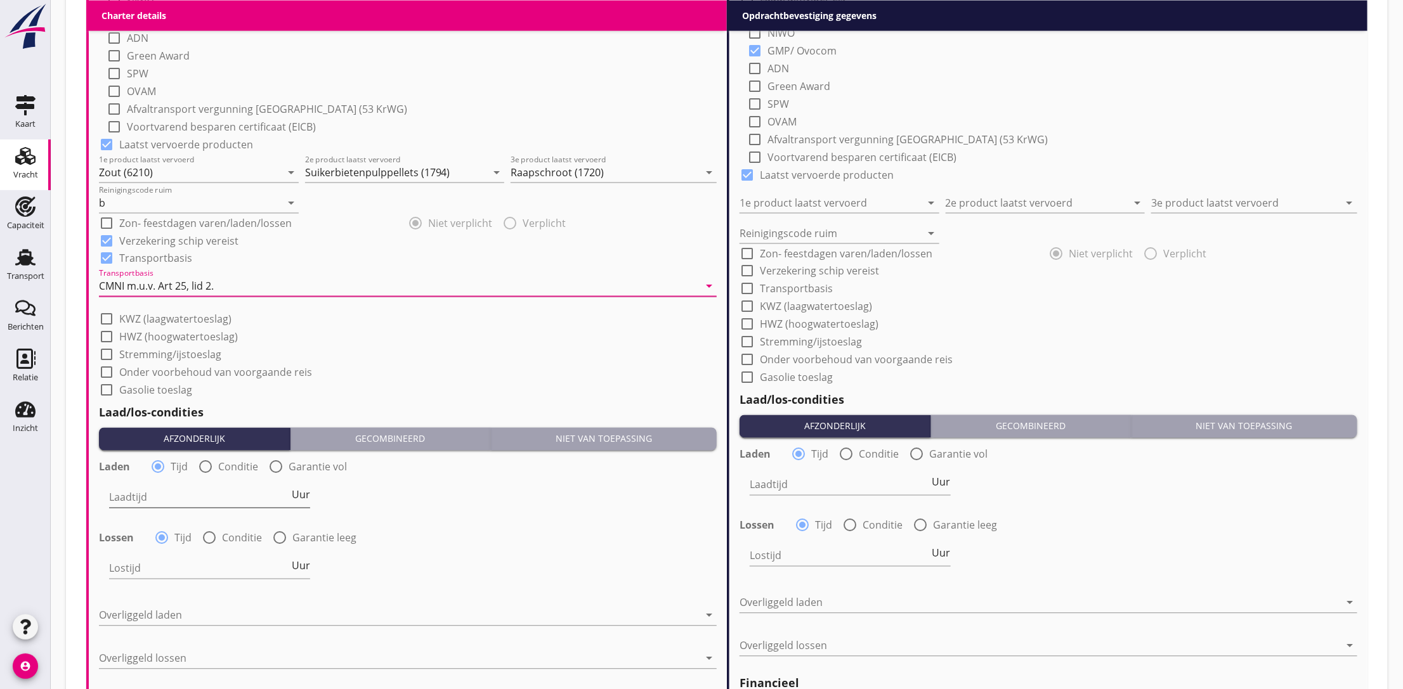
click at [198, 499] on input "Laadtijd" at bounding box center [199, 498] width 180 height 20
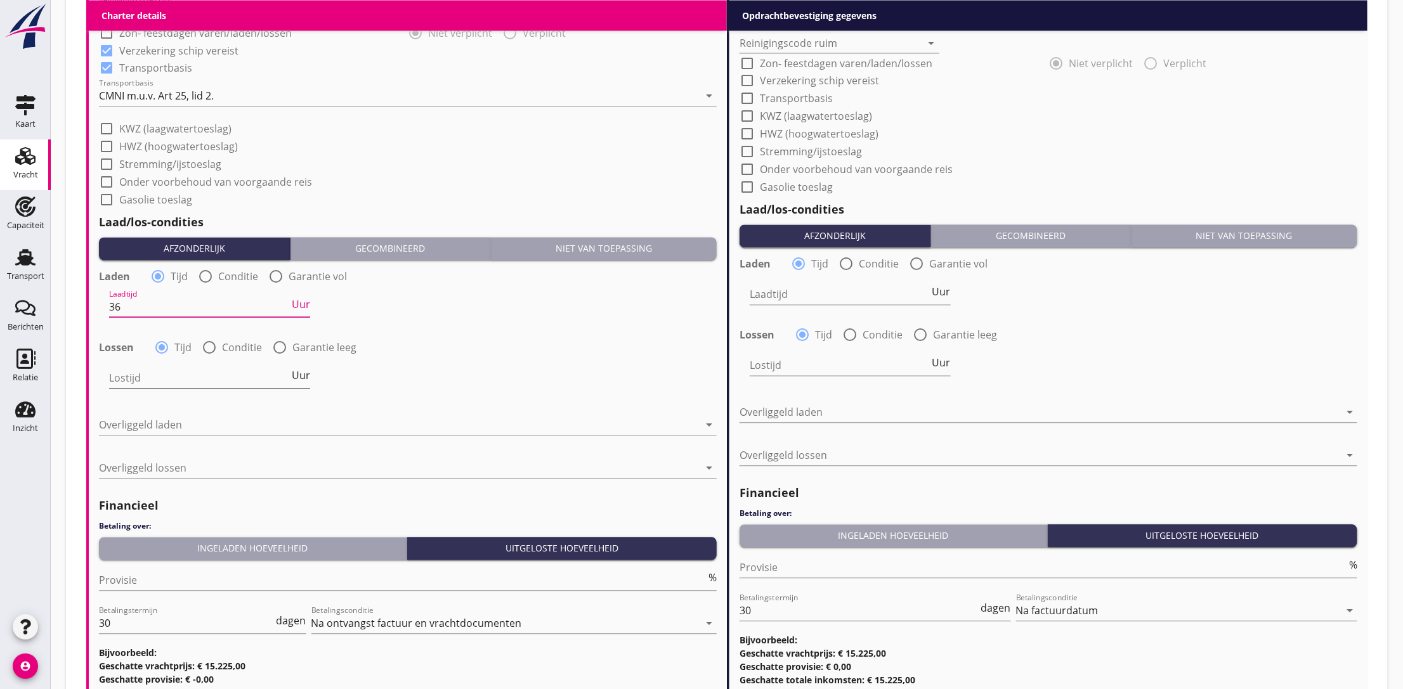
type input "36"
click at [304, 383] on div "Lostijd Uur" at bounding box center [209, 379] width 201 height 20
click at [223, 354] on label "Conditie" at bounding box center [242, 348] width 40 height 13
radio input "false"
radio input "true"
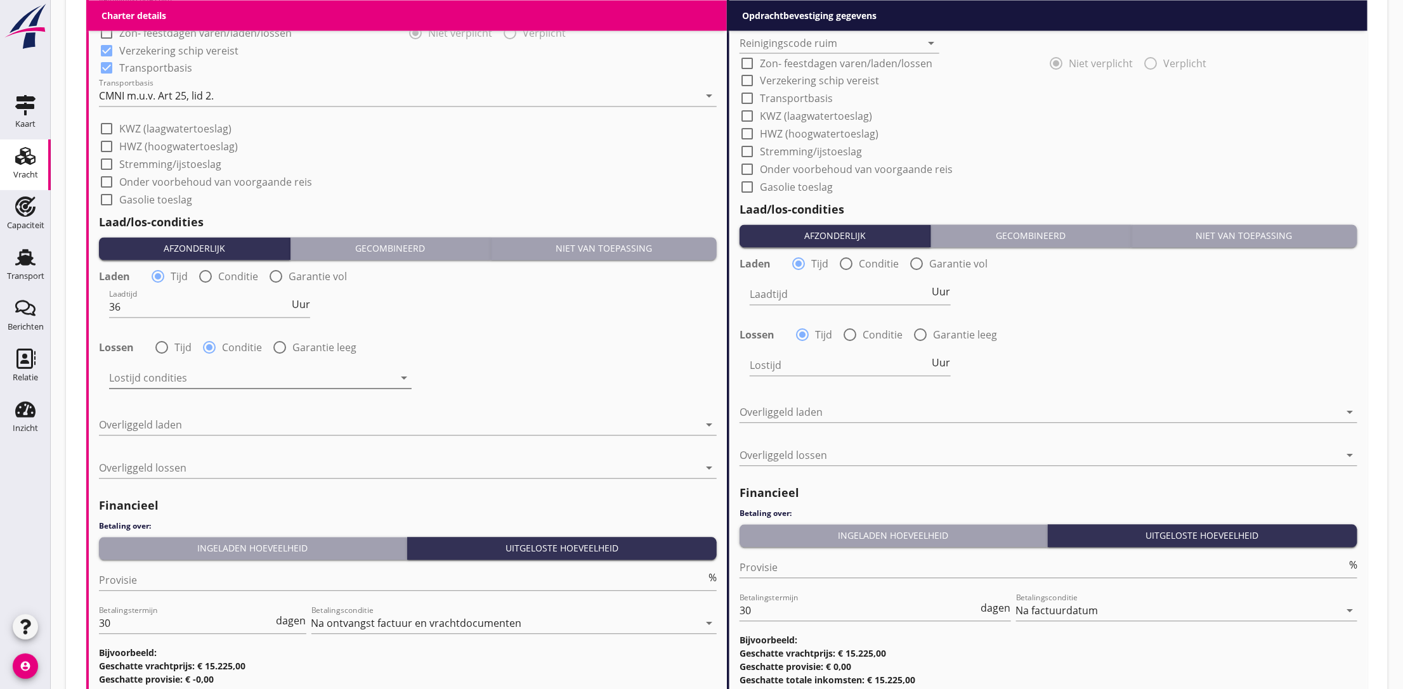
click at [208, 369] on div at bounding box center [251, 379] width 285 height 20
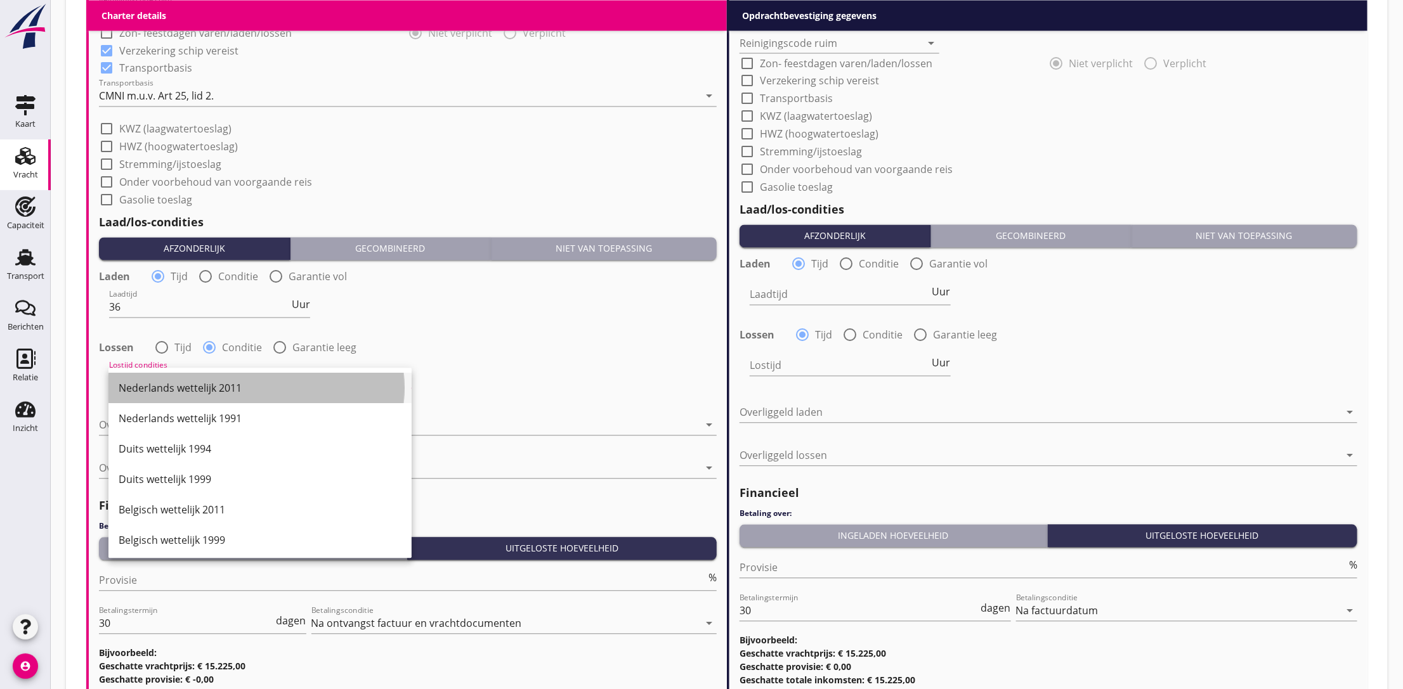
click at [200, 387] on div "Nederlands wettelijk 2011" at bounding box center [260, 388] width 283 height 15
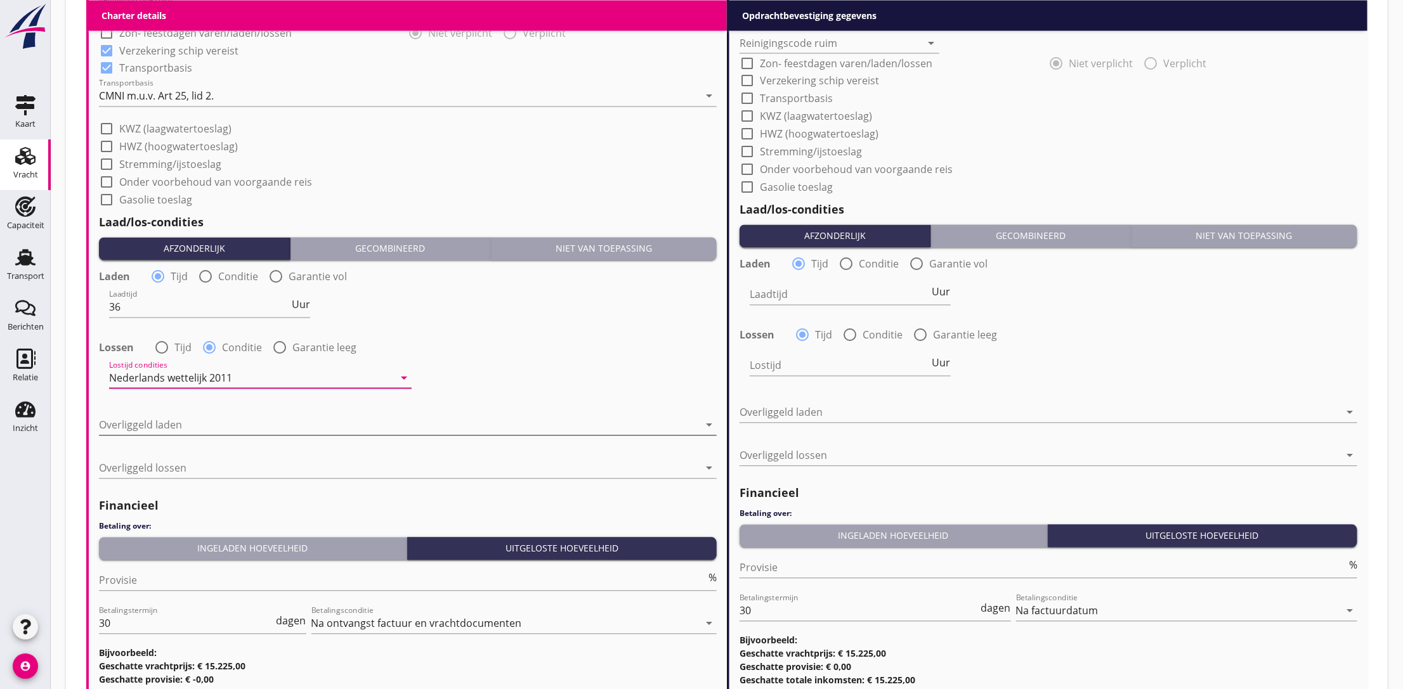
click at [186, 434] on div at bounding box center [399, 425] width 600 height 20
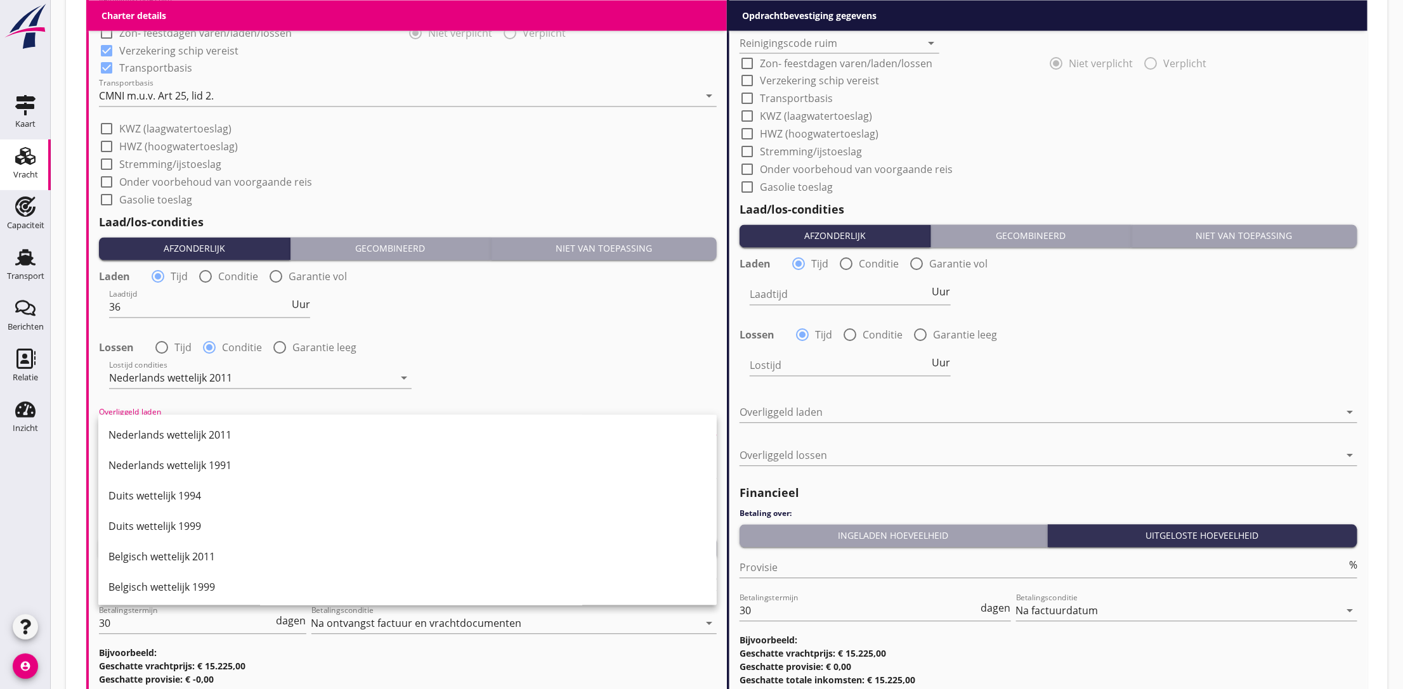
click at [204, 522] on div "Duits wettelijk 1999" at bounding box center [407, 526] width 598 height 15
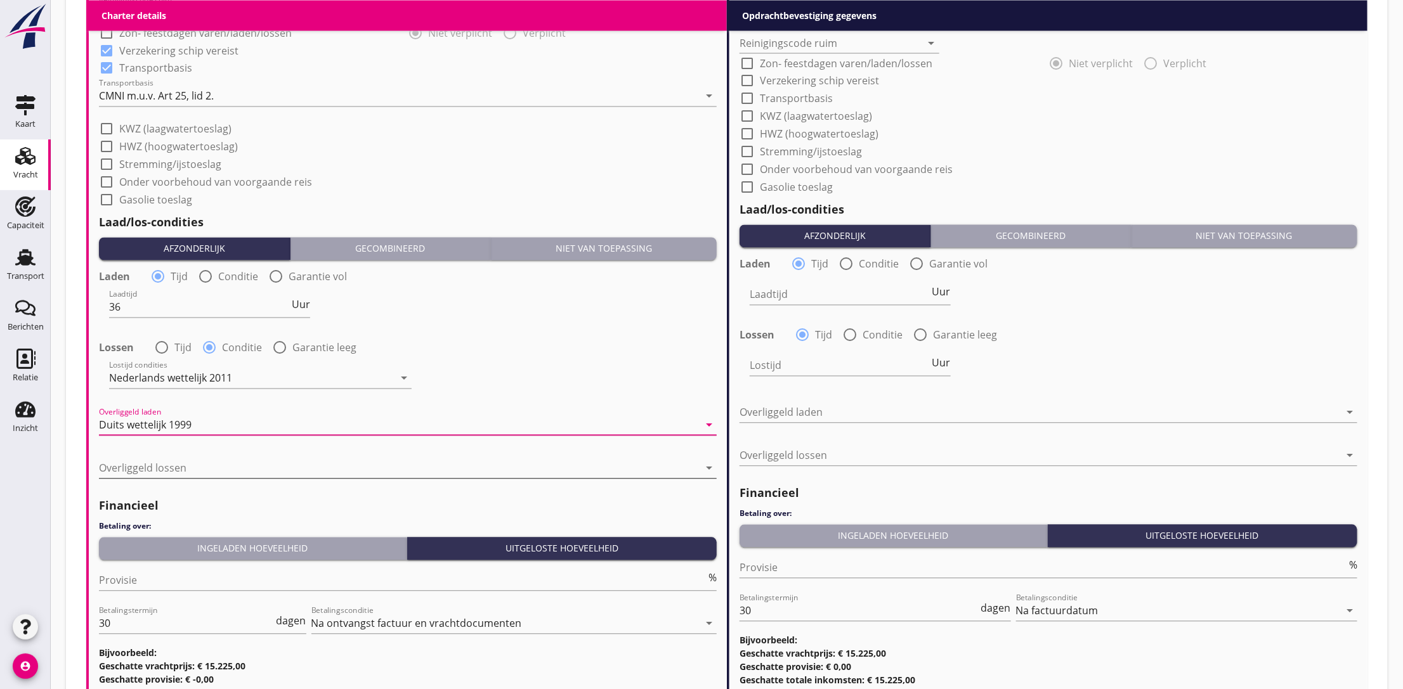
click at [209, 474] on div at bounding box center [399, 469] width 600 height 20
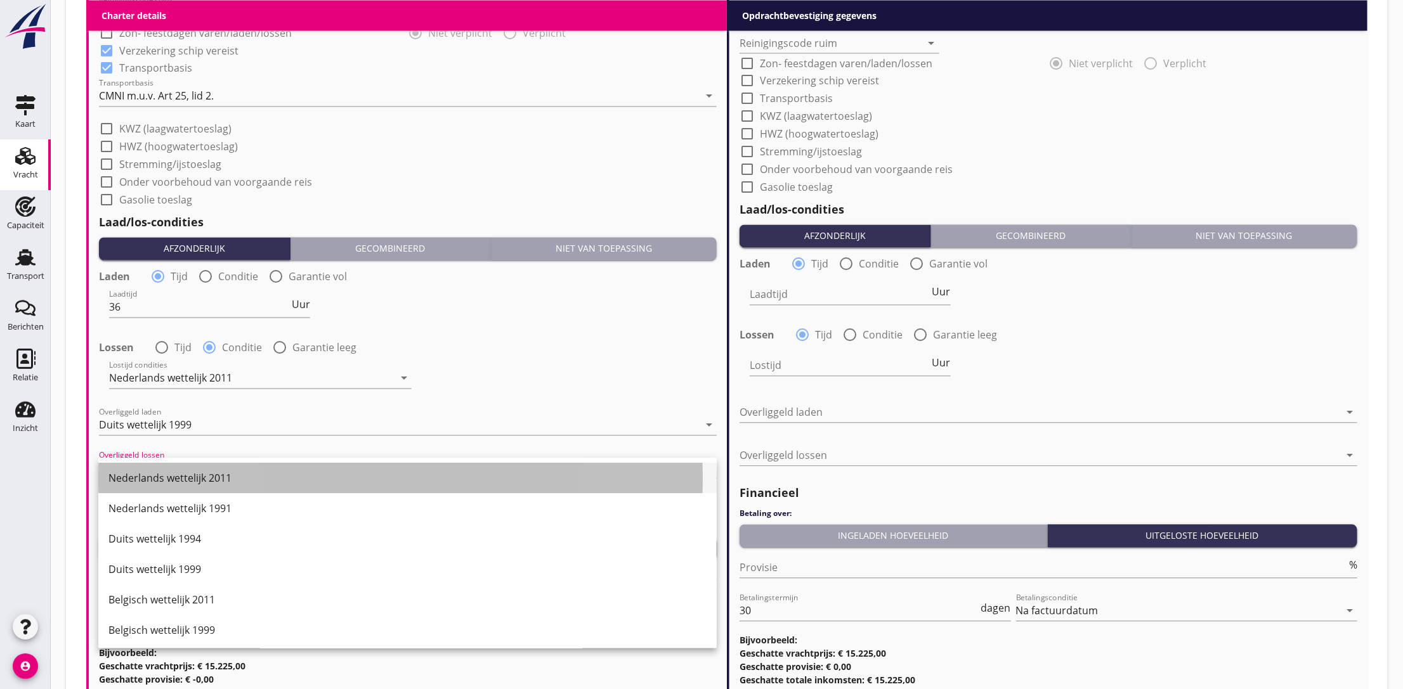
click at [230, 478] on div "Nederlands wettelijk 2011" at bounding box center [407, 478] width 598 height 15
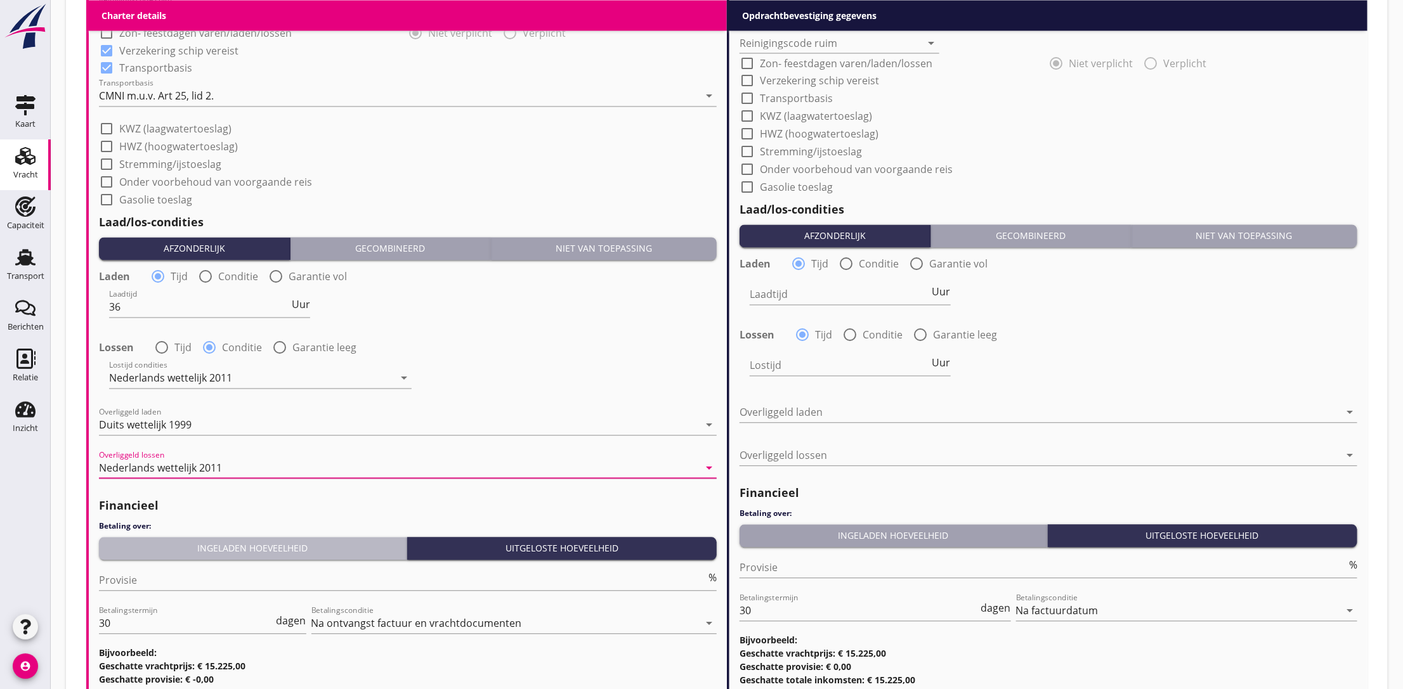
click at [191, 554] on div "Ingeladen hoeveelheid" at bounding box center [252, 548] width 297 height 13
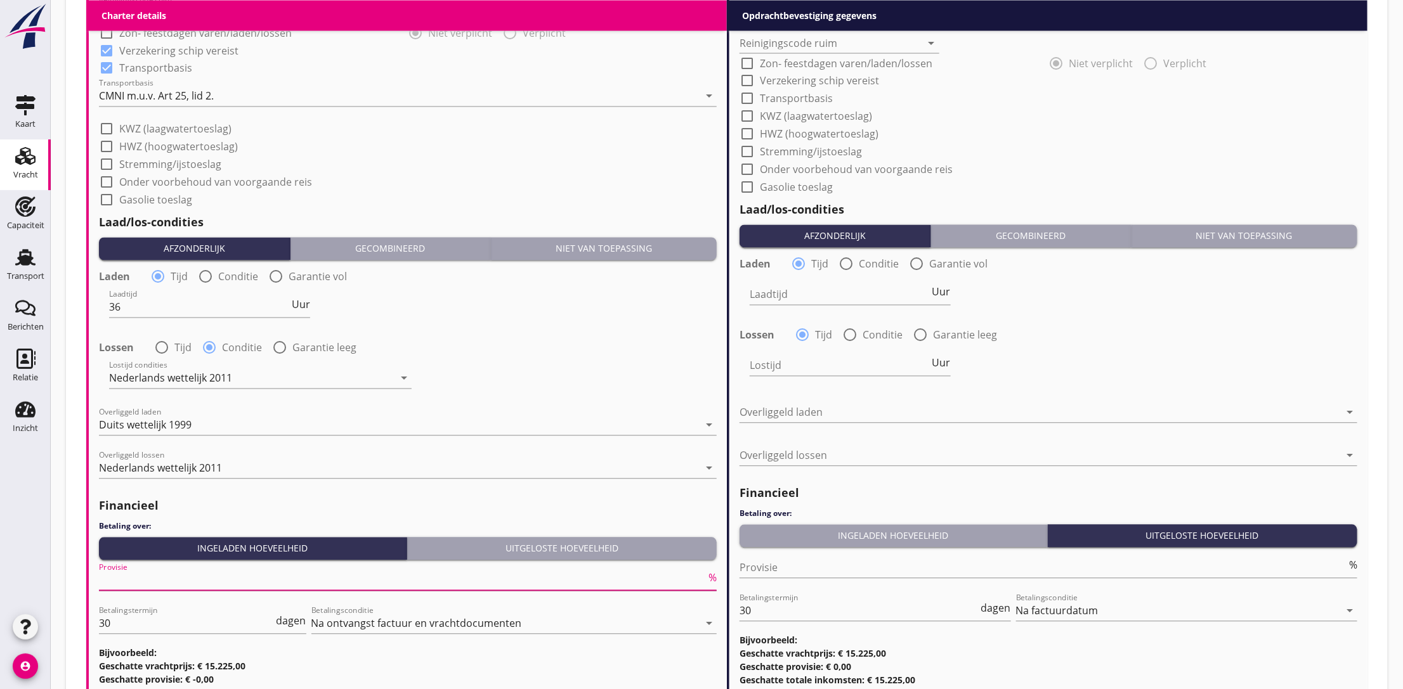
click at [156, 587] on input "Provisie" at bounding box center [402, 581] width 607 height 20
type input "5"
click at [653, 379] on div "Lostijd condities Nederlands wettelijk 2011 arrow_drop_down" at bounding box center [408, 380] width 620 height 46
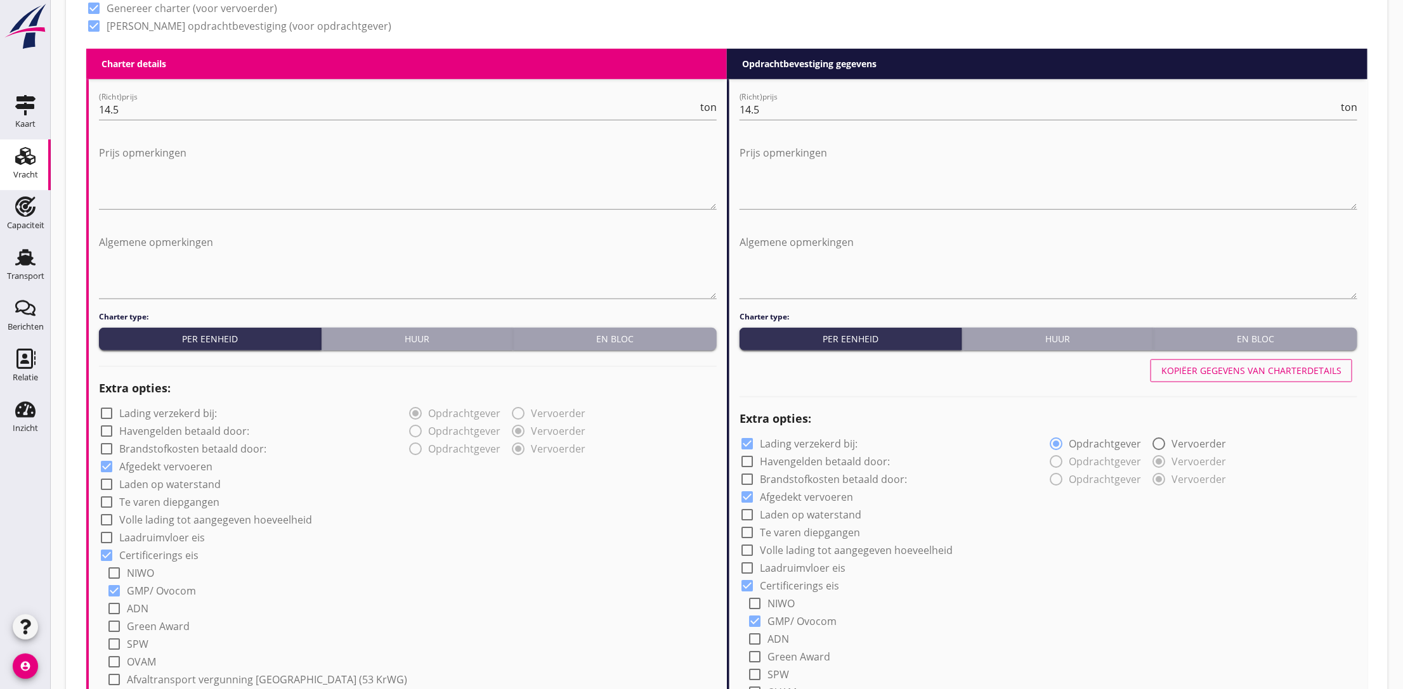
scroll to position [0, 0]
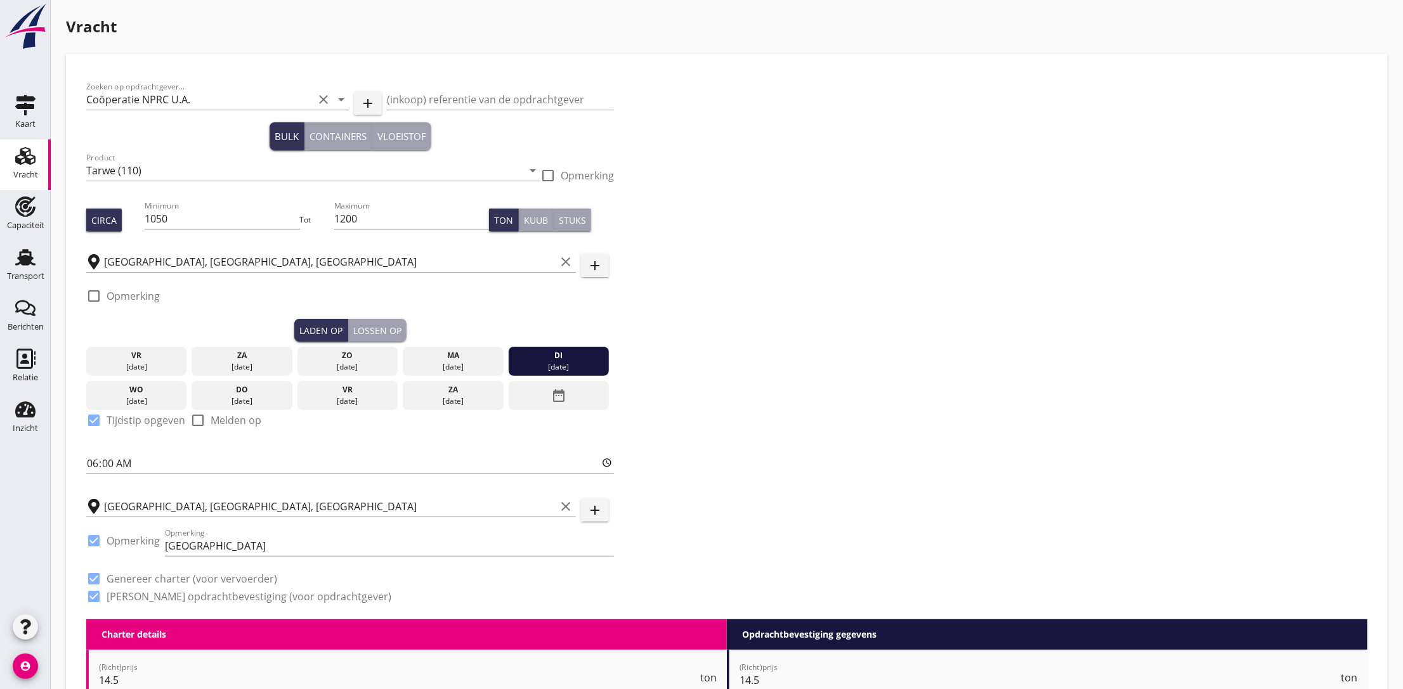
click at [98, 297] on div at bounding box center [94, 296] width 22 height 22
checkbox input "true"
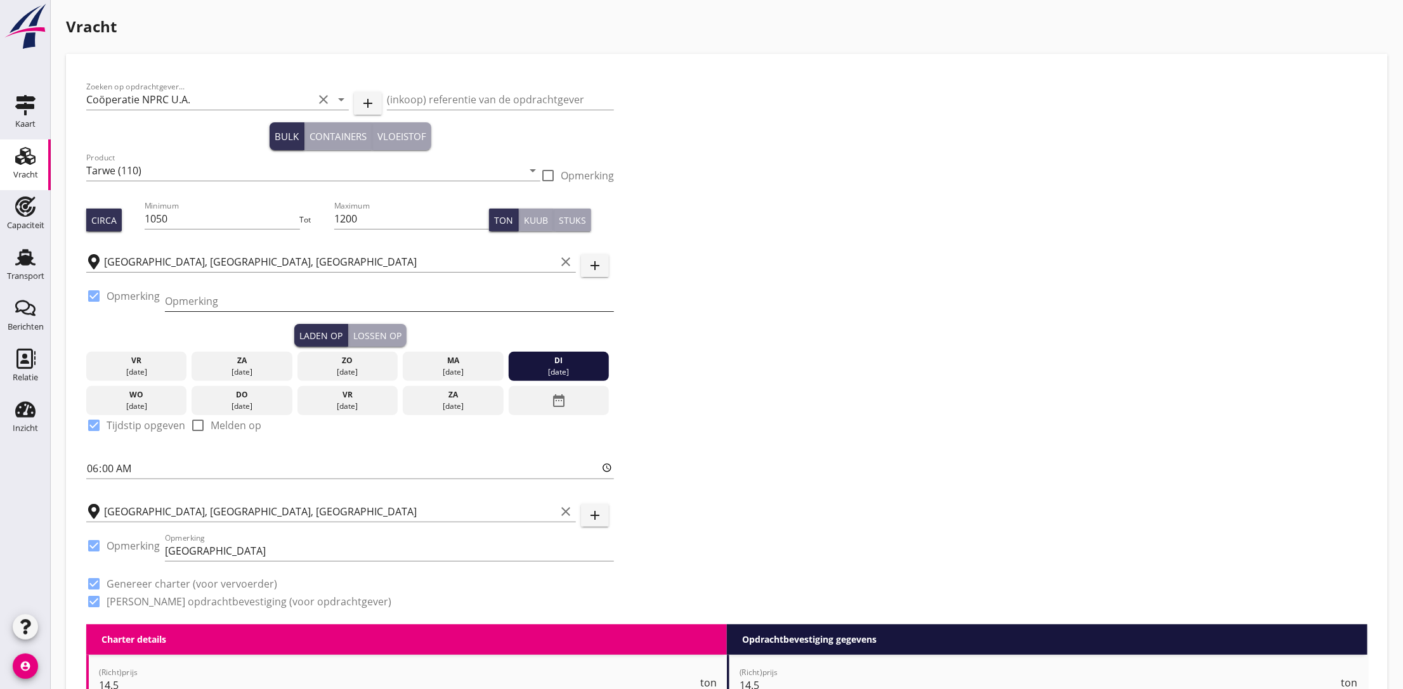
click at [168, 293] on input "Opmerking" at bounding box center [389, 301] width 449 height 20
paste input "RWZ + 49/6241/400446"
type input "RWZ + 49/6241/400446"
click at [846, 337] on div "Zoeken op opdrachtgever... Coöperatie NPRC U.A. clear arrow_drop_down add (inko…" at bounding box center [726, 349] width 1291 height 551
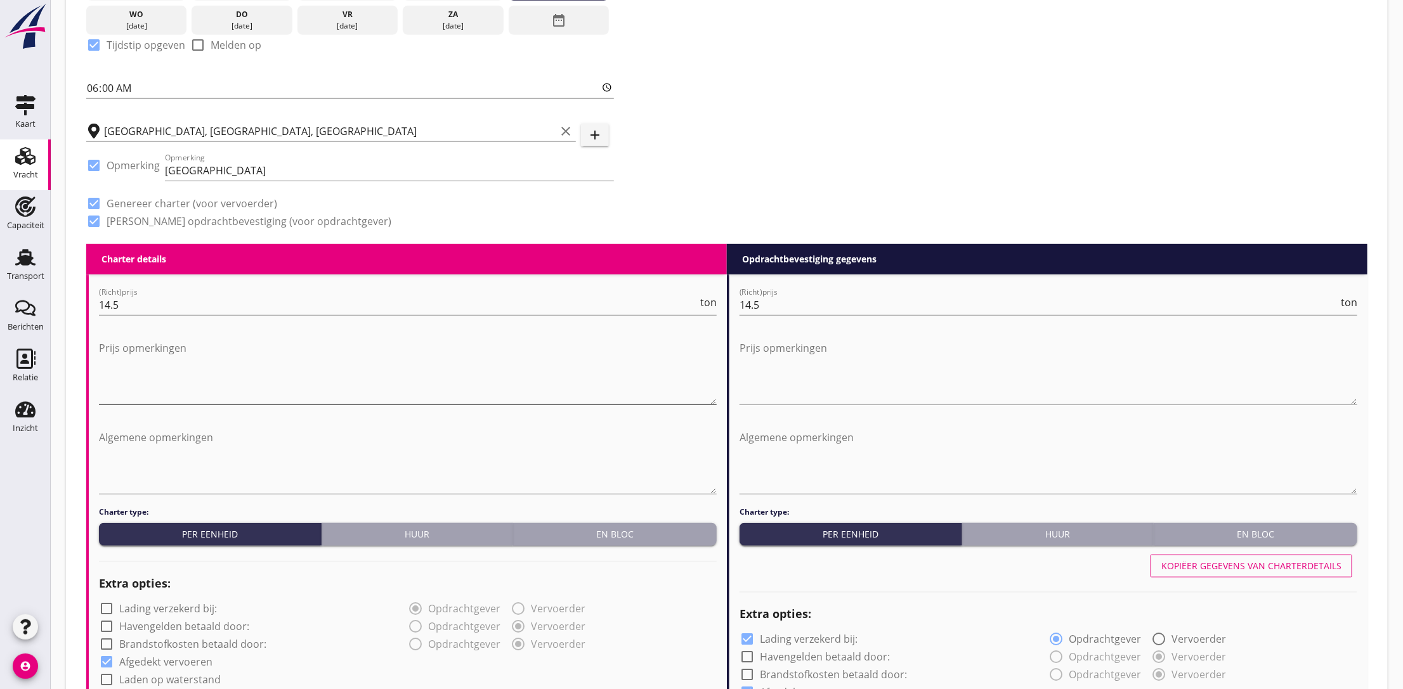
click at [135, 349] on textarea "Prijs opmerkingen" at bounding box center [408, 371] width 618 height 67
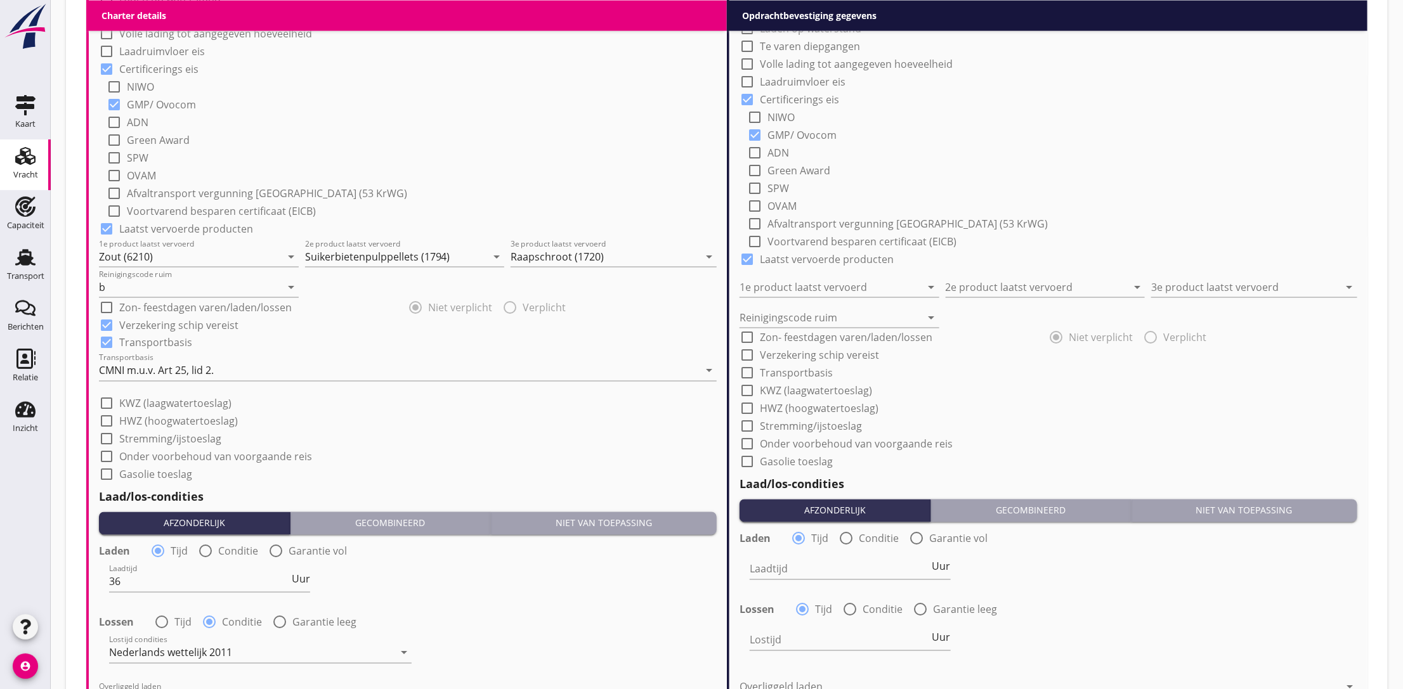
scroll to position [872, 0]
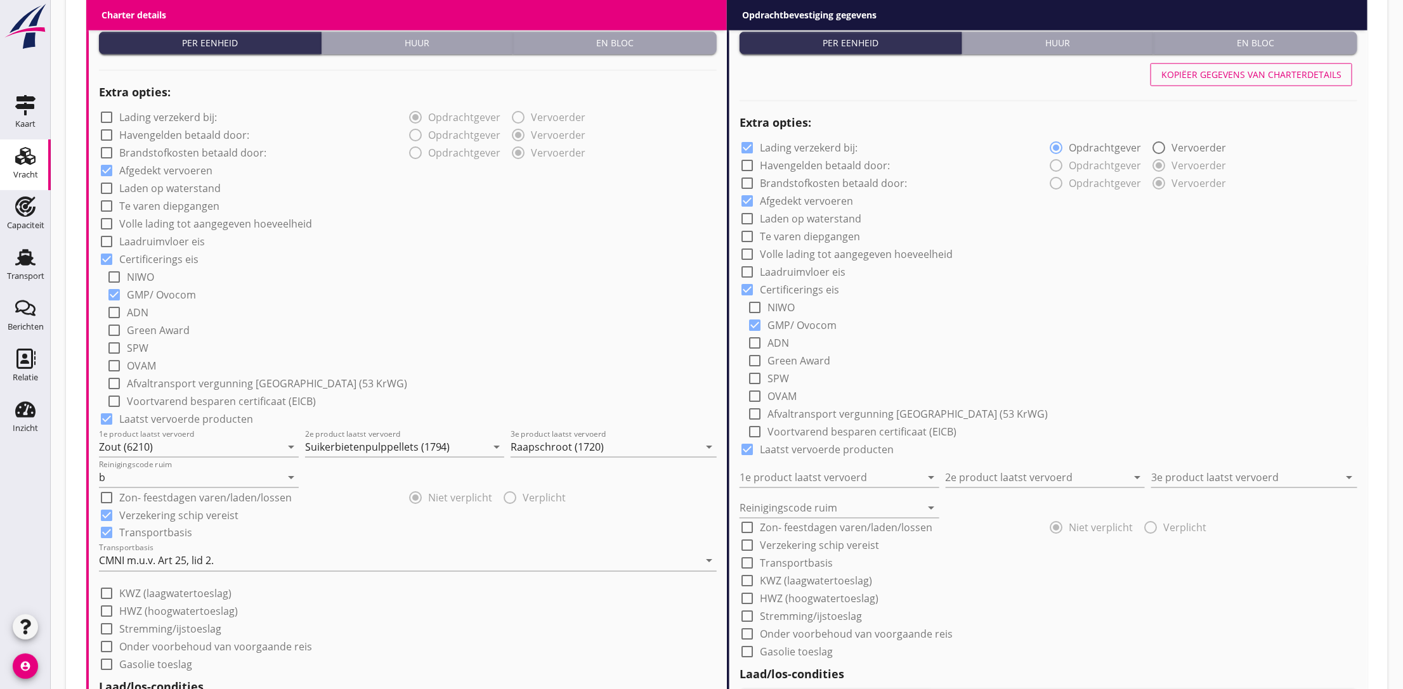
type textarea "KWZ Kaub 1.4"
click at [1253, 72] on div "Kopiëer gegevens van charterdetails" at bounding box center [1251, 74] width 180 height 13
checkbox input "false"
type input "Zout (6210)"
type input "Suikerbietenpulppellets (1794)"
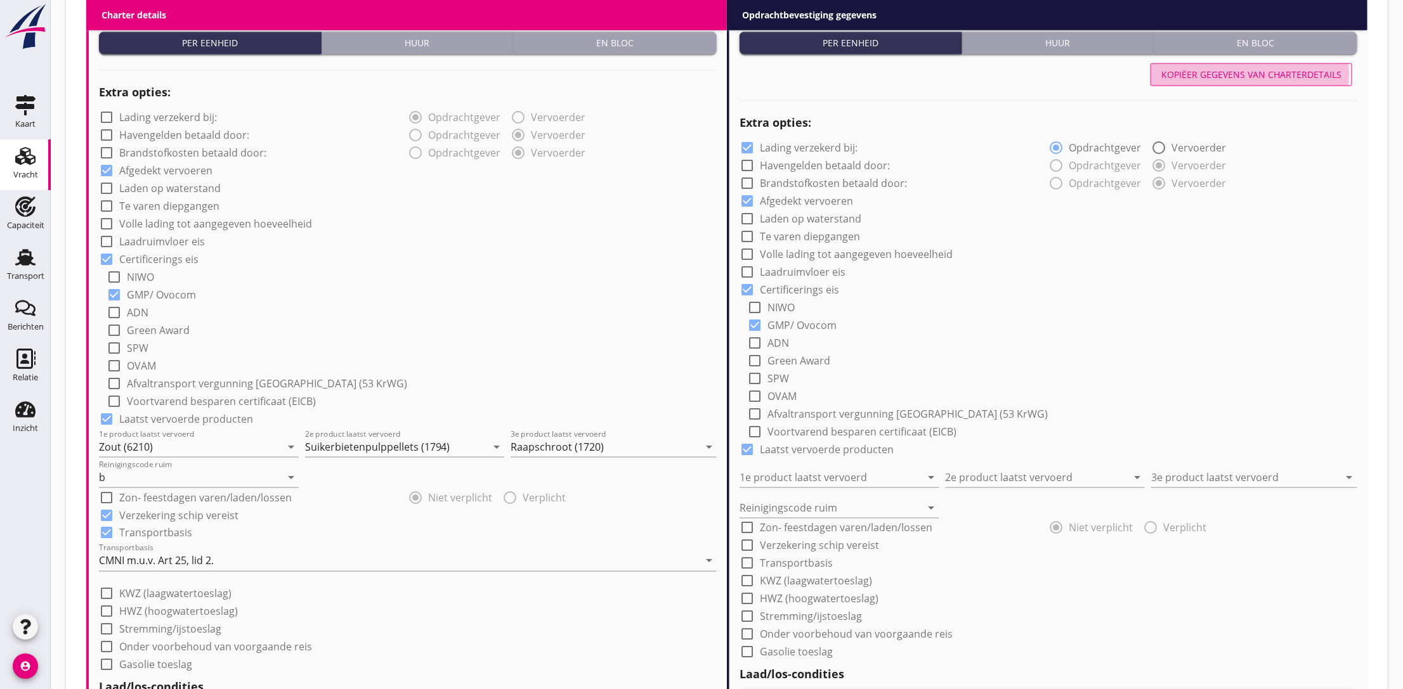
type input "Raapschroot (1720)"
type input "b"
checkbox input "true"
type input "36"
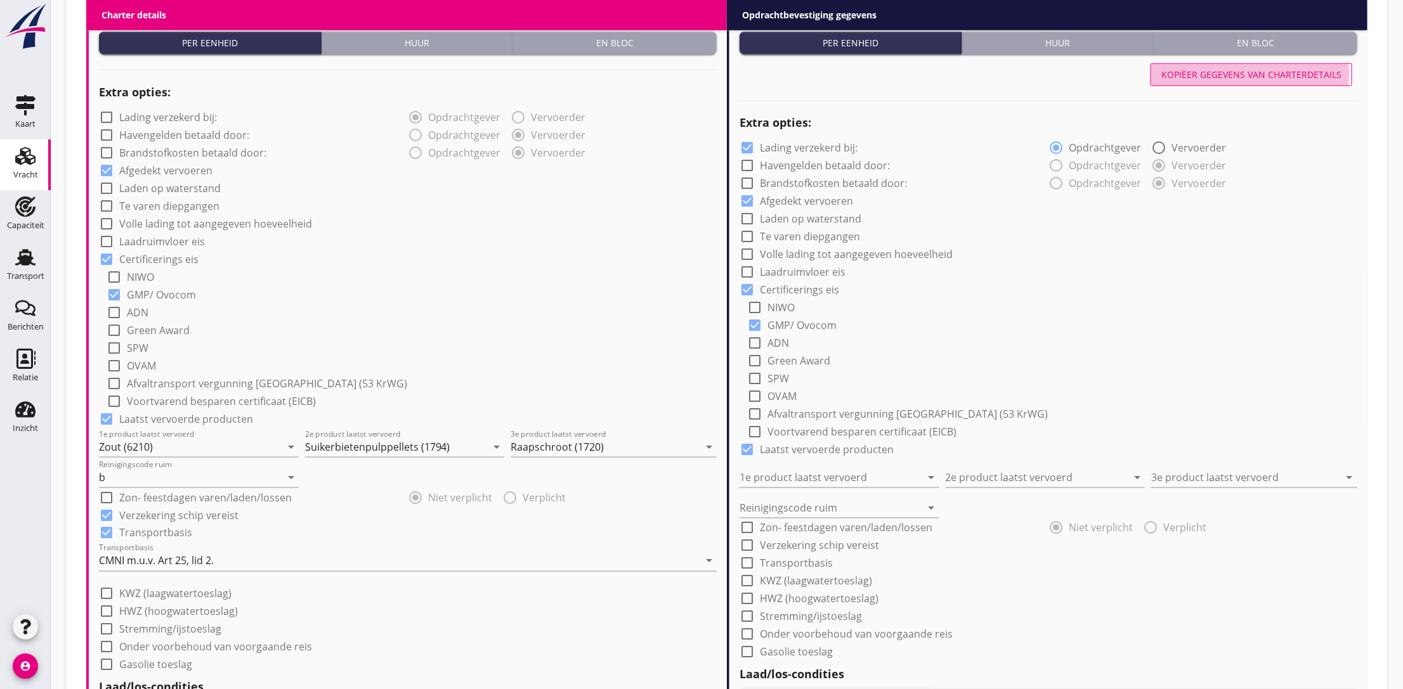
radio input "false"
radio input "true"
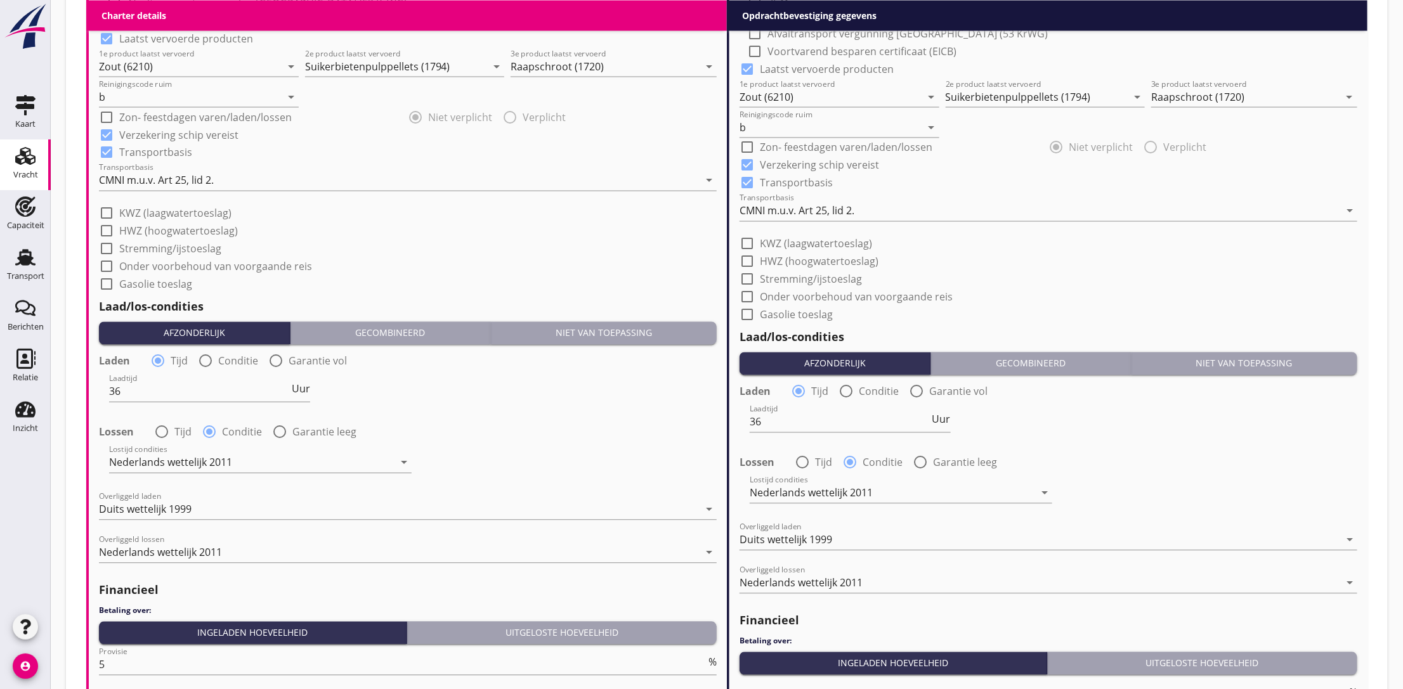
scroll to position [1473, 0]
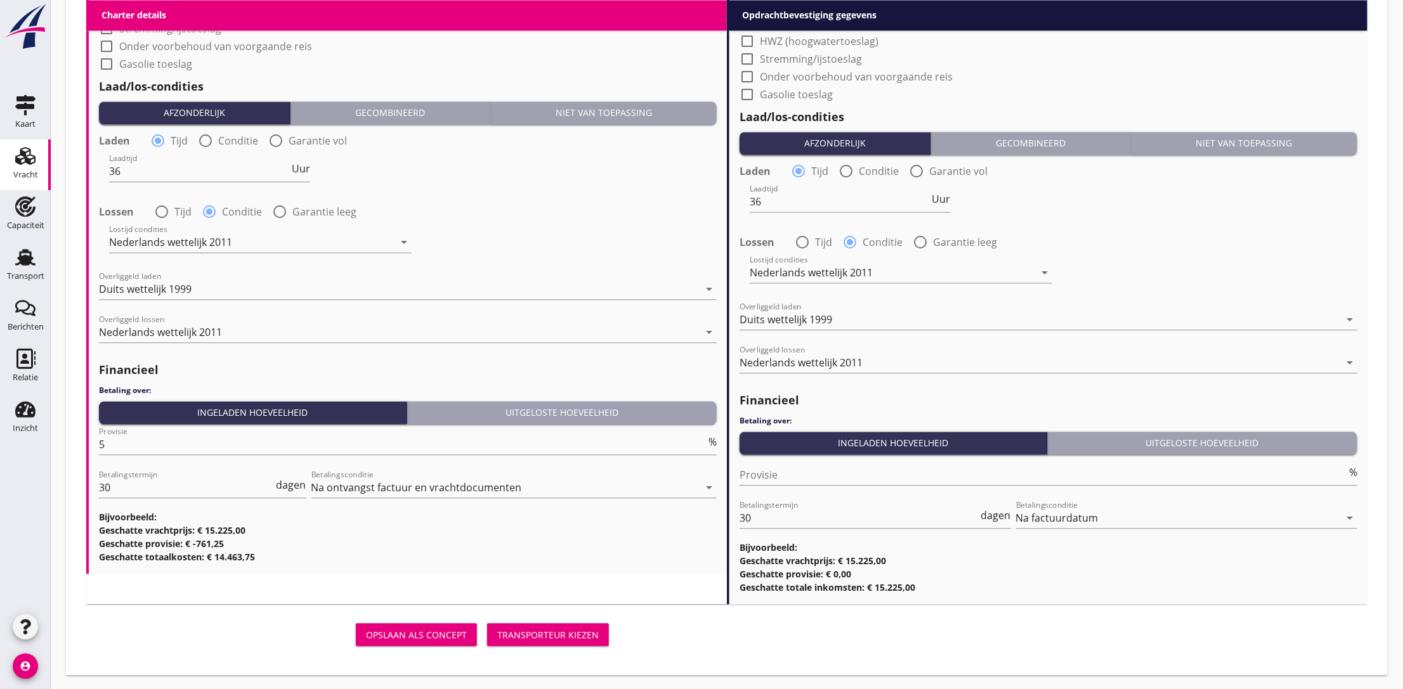
click at [562, 640] on div "Transporteur kiezen" at bounding box center [547, 635] width 101 height 13
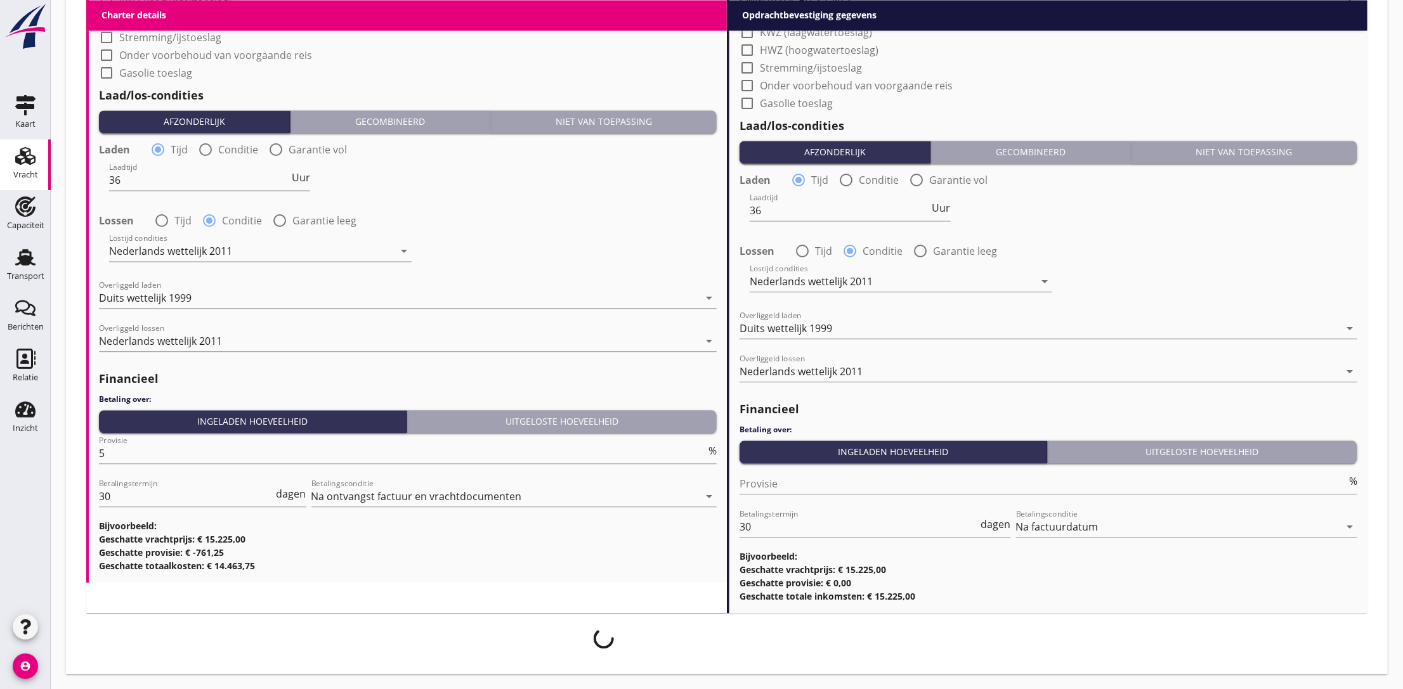
scroll to position [1464, 0]
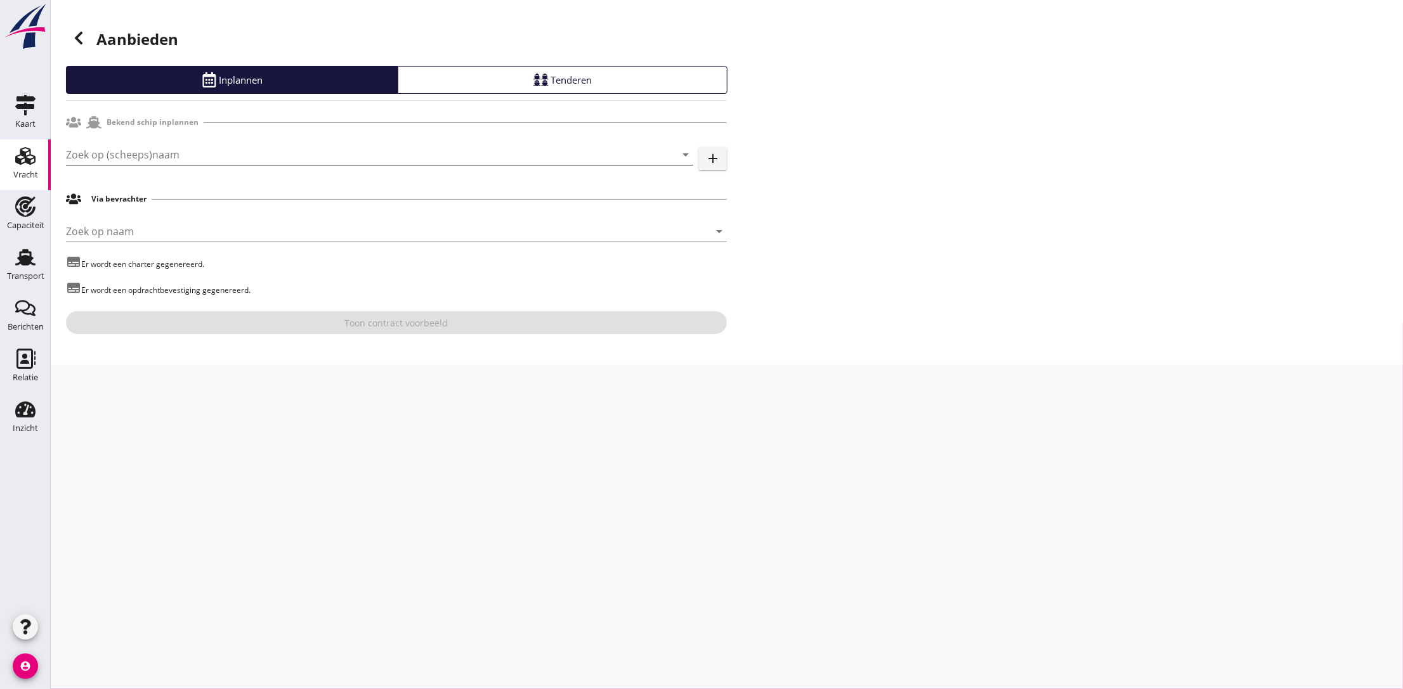
click at [206, 147] on input "Zoek op (scheeps)naam" at bounding box center [362, 155] width 592 height 20
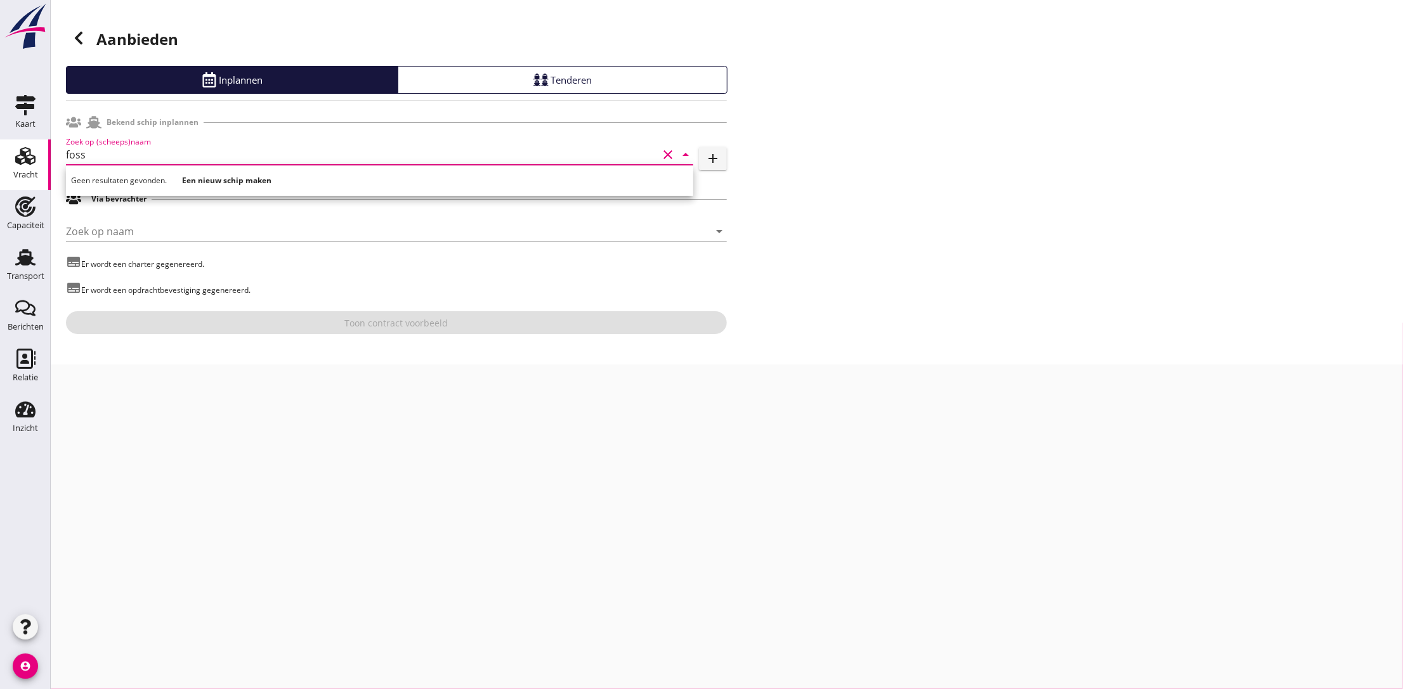
type input "foss"
click at [77, 38] on use at bounding box center [79, 38] width 8 height 13
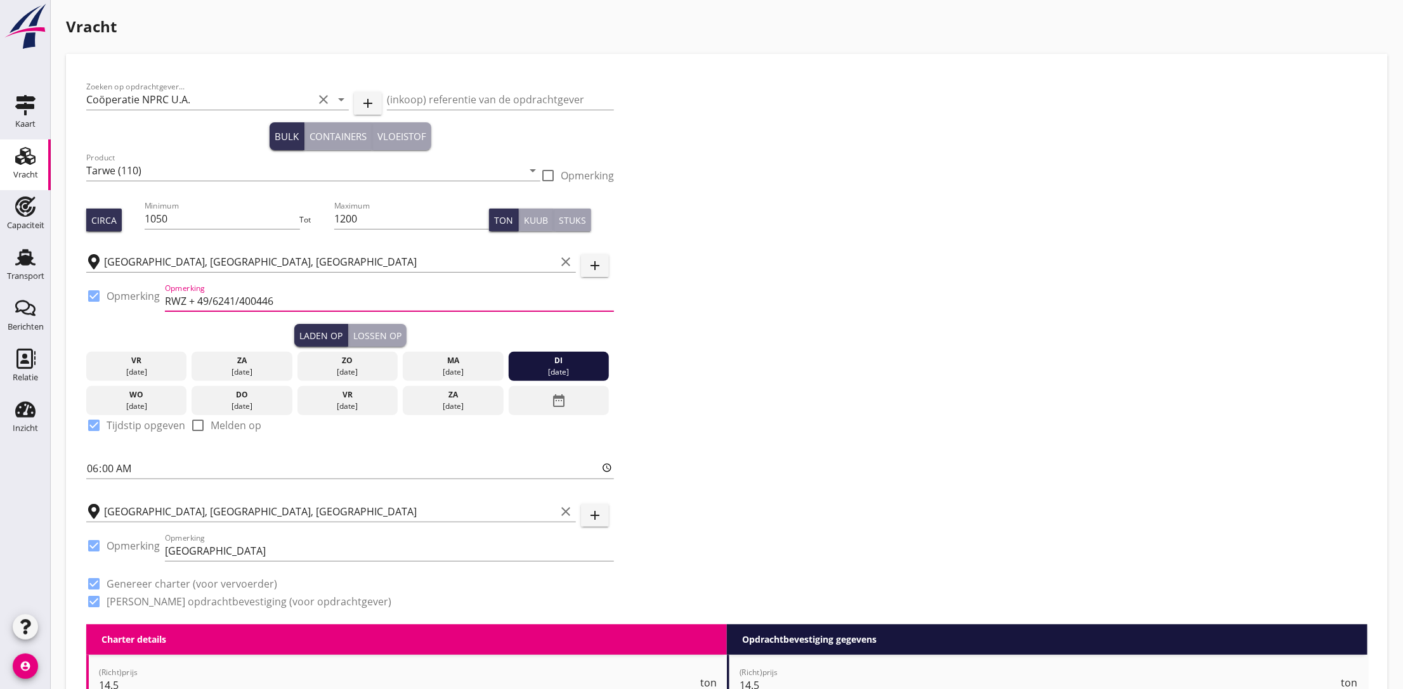
drag, startPoint x: 303, startPoint y: 301, endPoint x: 160, endPoint y: 303, distance: 142.1
click at [160, 303] on div "check_box Opmerking Opmerking RWZ + 49/6241/400446" at bounding box center [350, 302] width 528 height 43
drag, startPoint x: 375, startPoint y: 546, endPoint x: 124, endPoint y: 546, distance: 251.2
click at [124, 546] on div "check_box Opmerking Opmerking [GEOGRAPHIC_DATA]" at bounding box center [350, 552] width 528 height 43
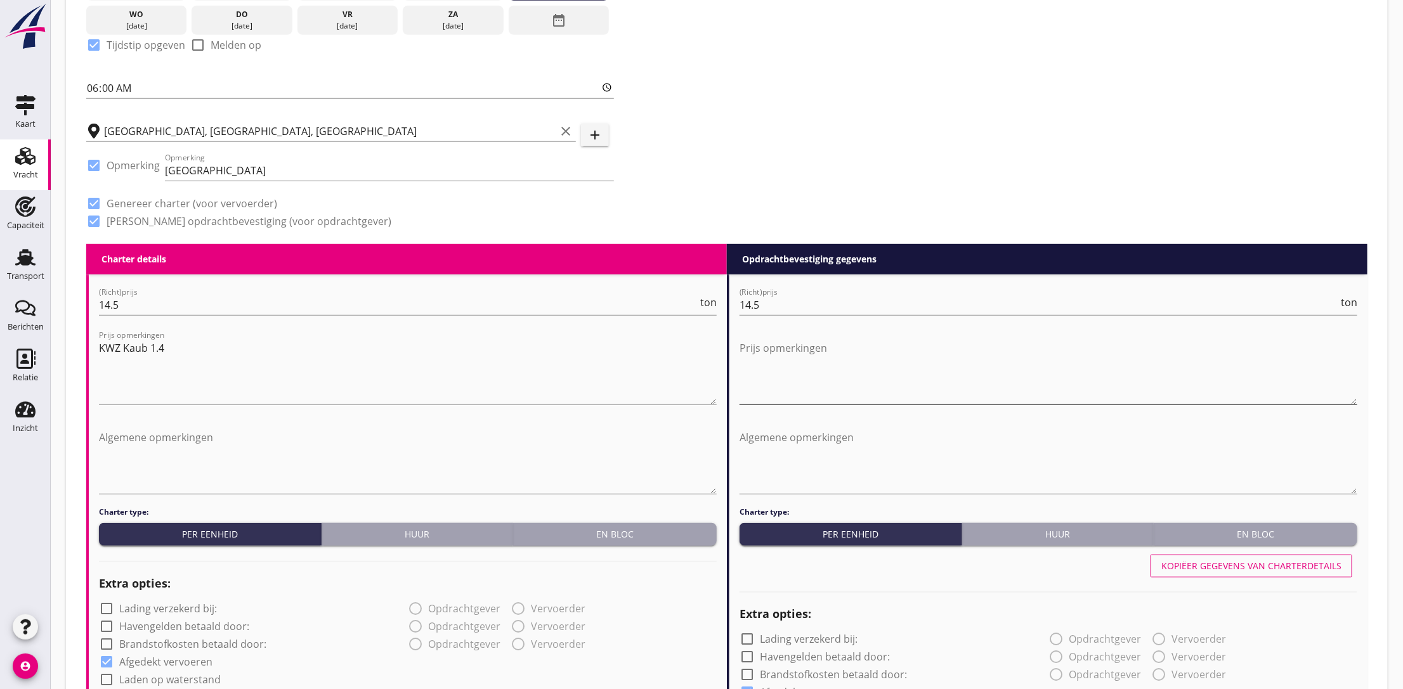
scroll to position [476, 0]
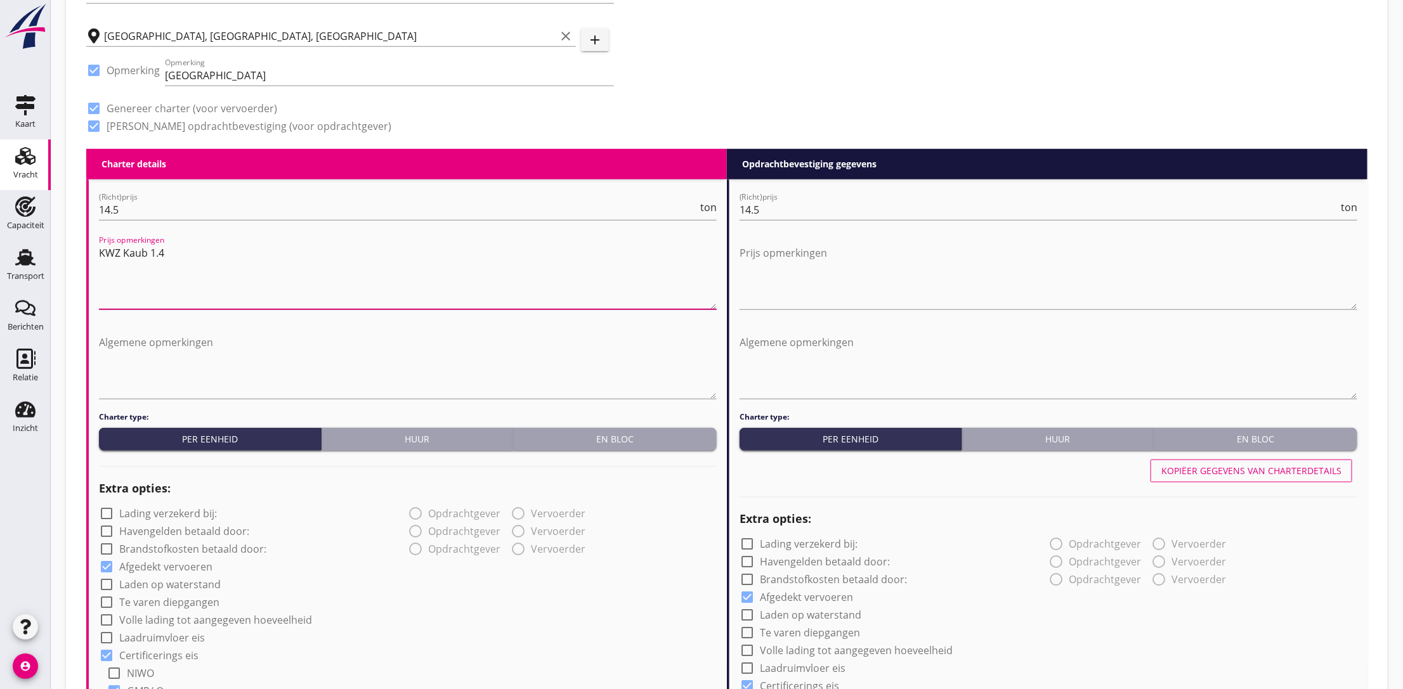
drag, startPoint x: 164, startPoint y: 251, endPoint x: 103, endPoint y: 253, distance: 61.6
click at [63, 253] on div "Vracht [PERSON_NAME] op opdrachtgever... Coöperatie NPRC U.A. clear arrow_drop_…" at bounding box center [727, 606] width 1352 height 2164
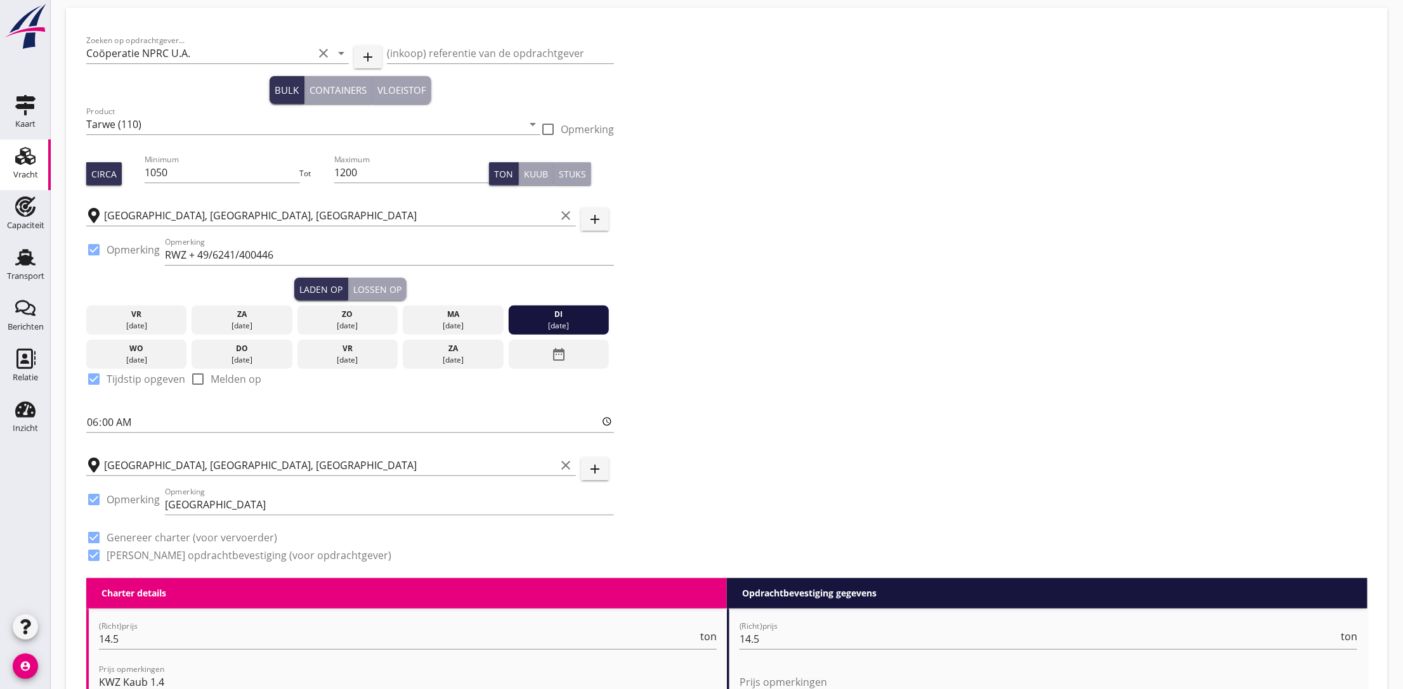
scroll to position [0, 0]
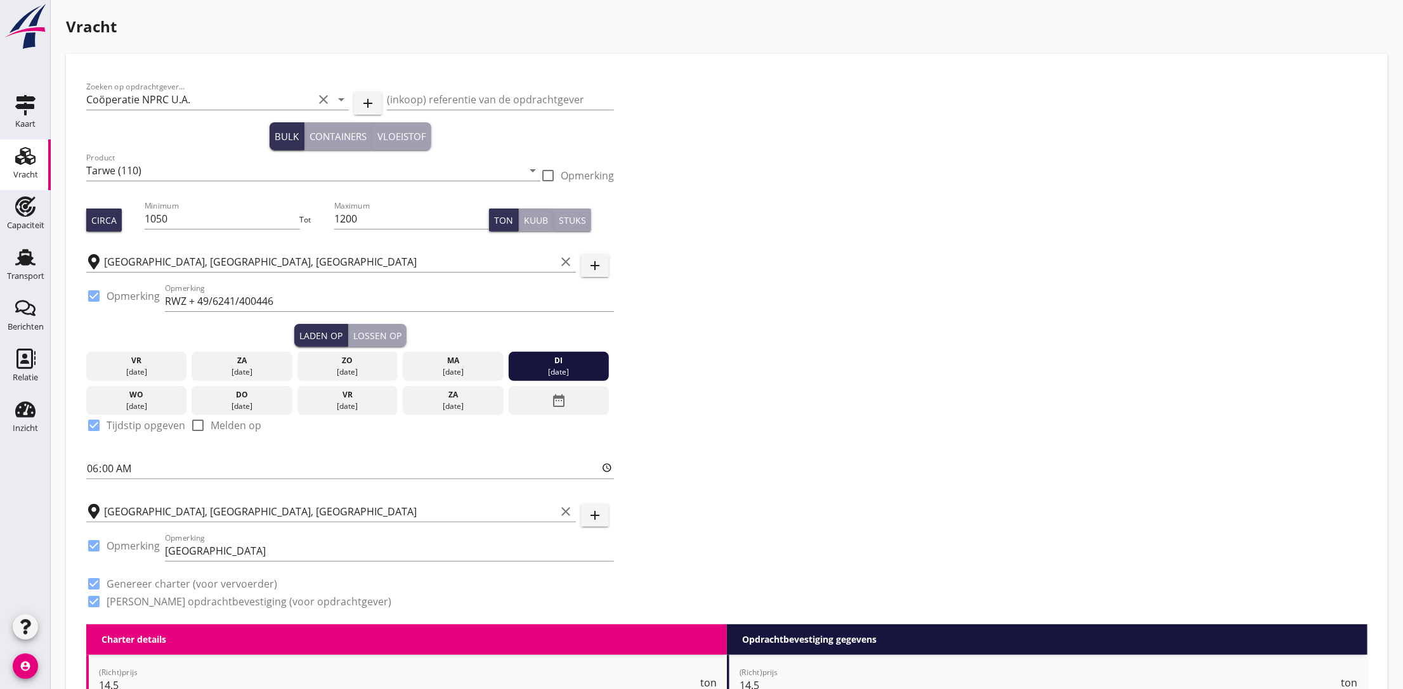
click at [29, 160] on use at bounding box center [25, 156] width 20 height 18
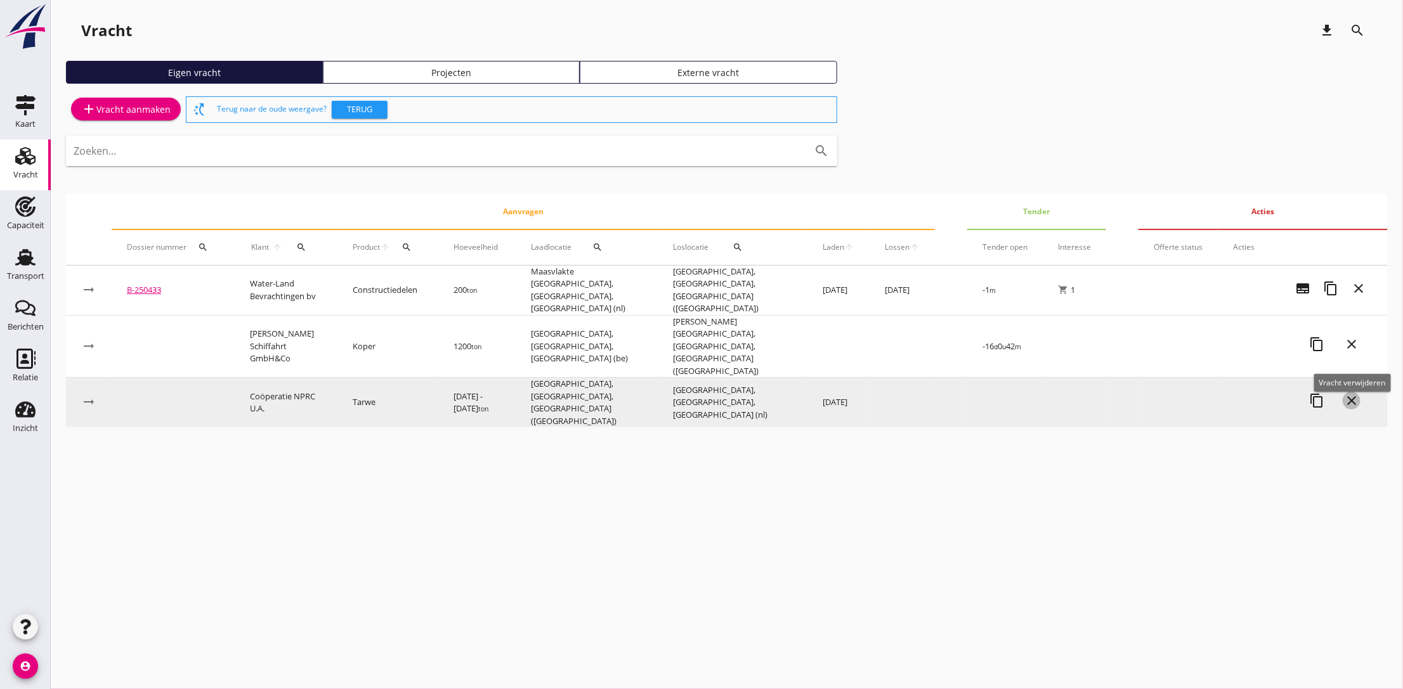
click at [1348, 393] on icon "close" at bounding box center [1351, 400] width 15 height 15
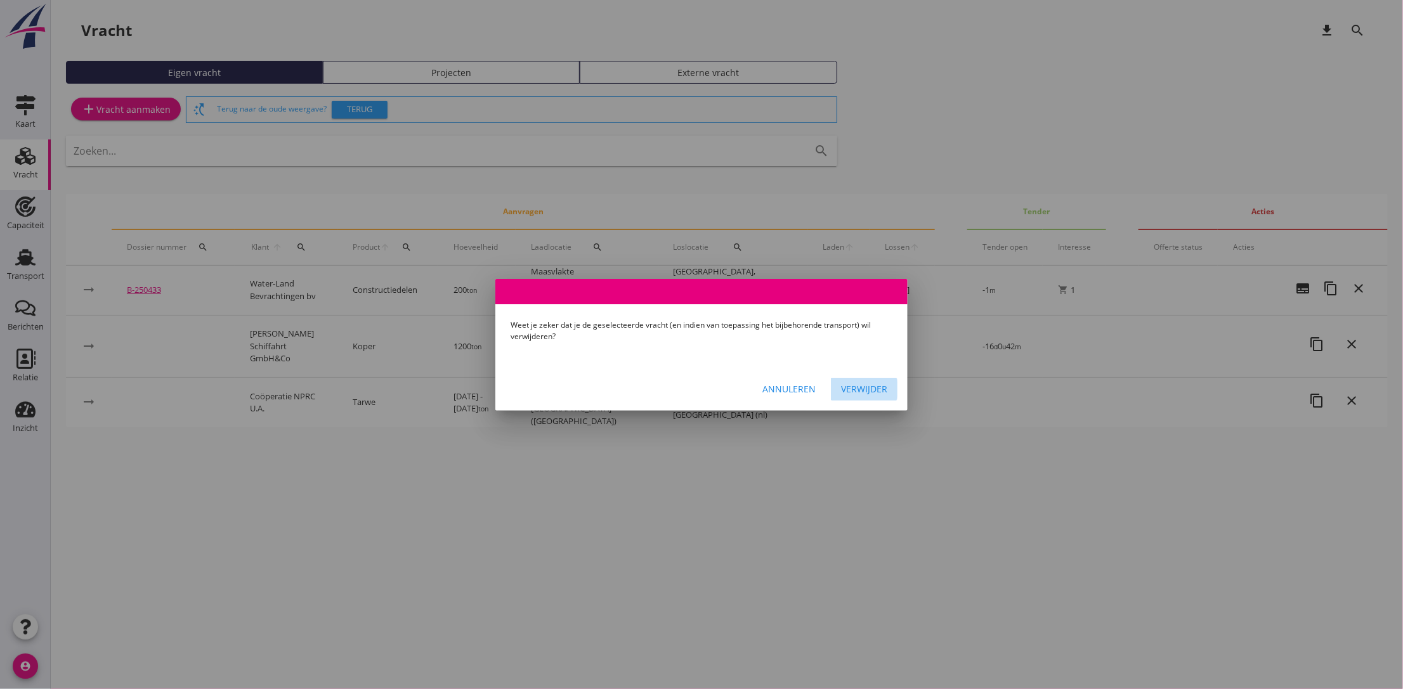
click at [854, 387] on div "Verwijder" at bounding box center [864, 388] width 46 height 13
